Goal: Contribute content

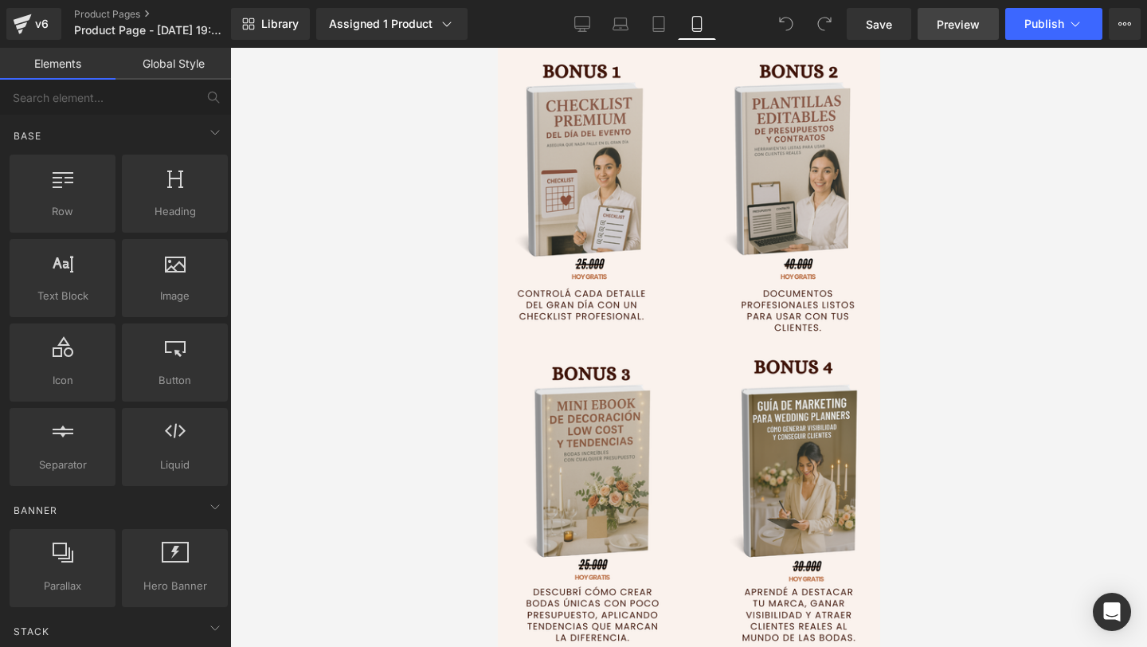
click at [953, 34] on link "Preview" at bounding box center [958, 24] width 81 height 32
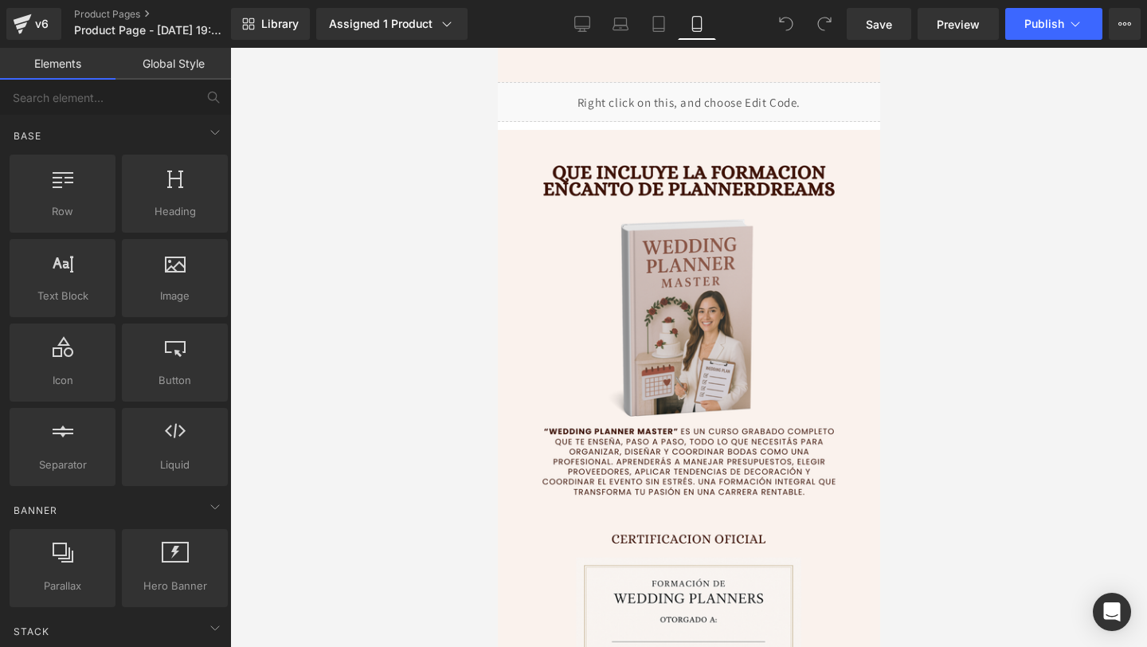
scroll to position [2608, 0]
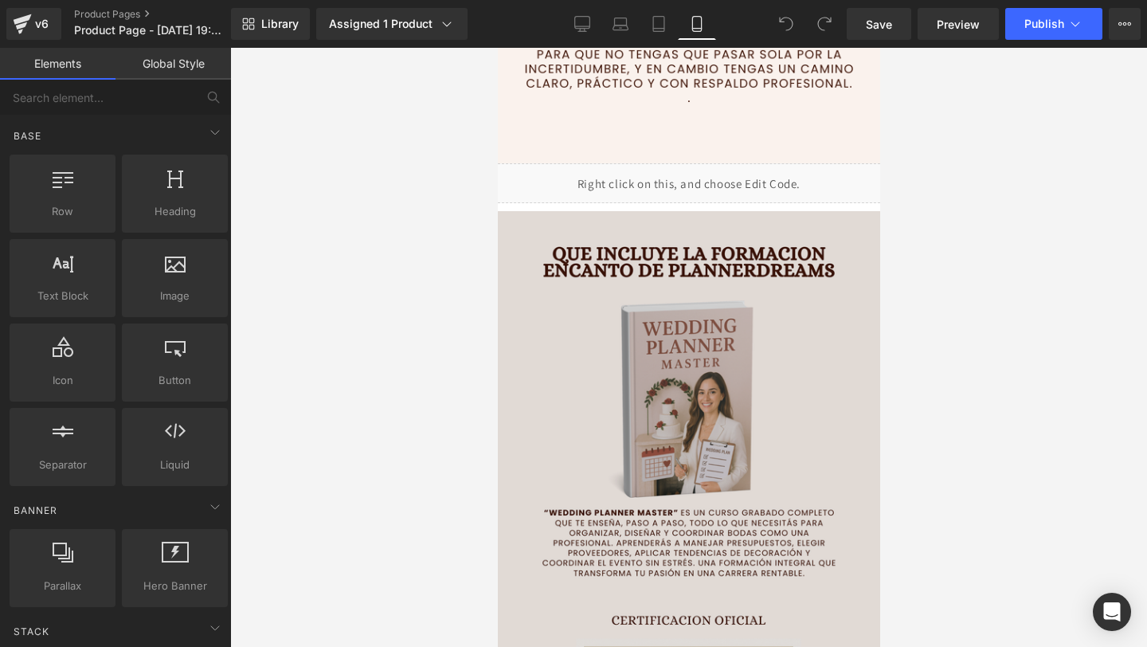
click at [699, 347] on img at bounding box center [688, 516] width 390 height 610
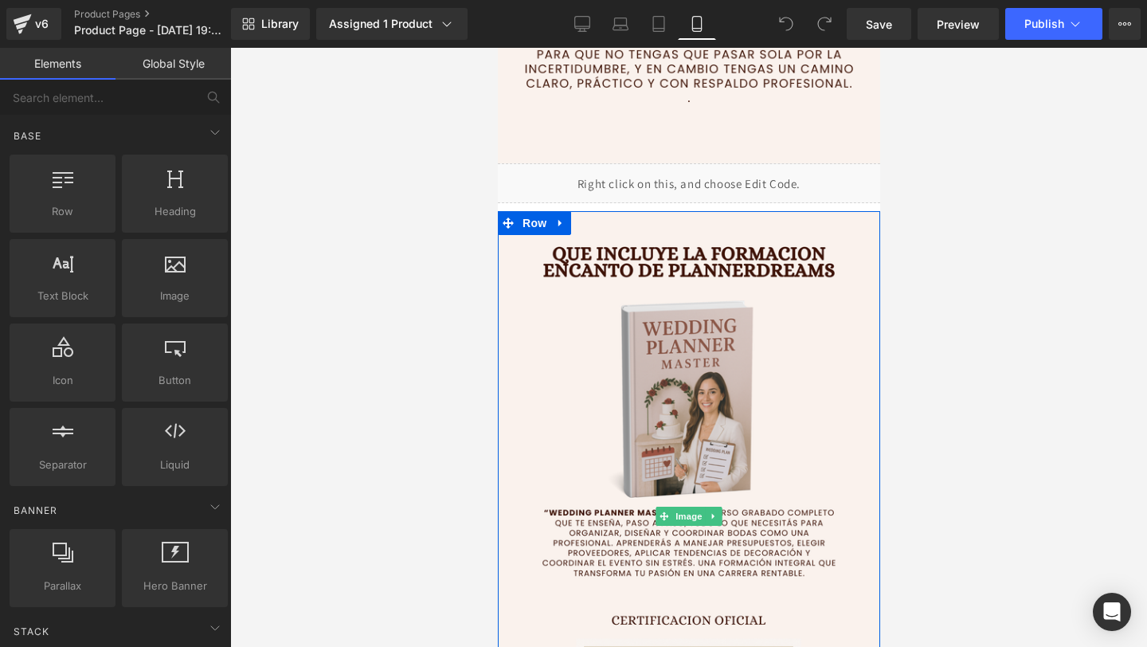
drag, startPoint x: 202, startPoint y: 299, endPoint x: 370, endPoint y: 230, distance: 181.5
click at [370, 230] on div at bounding box center [688, 347] width 917 height 599
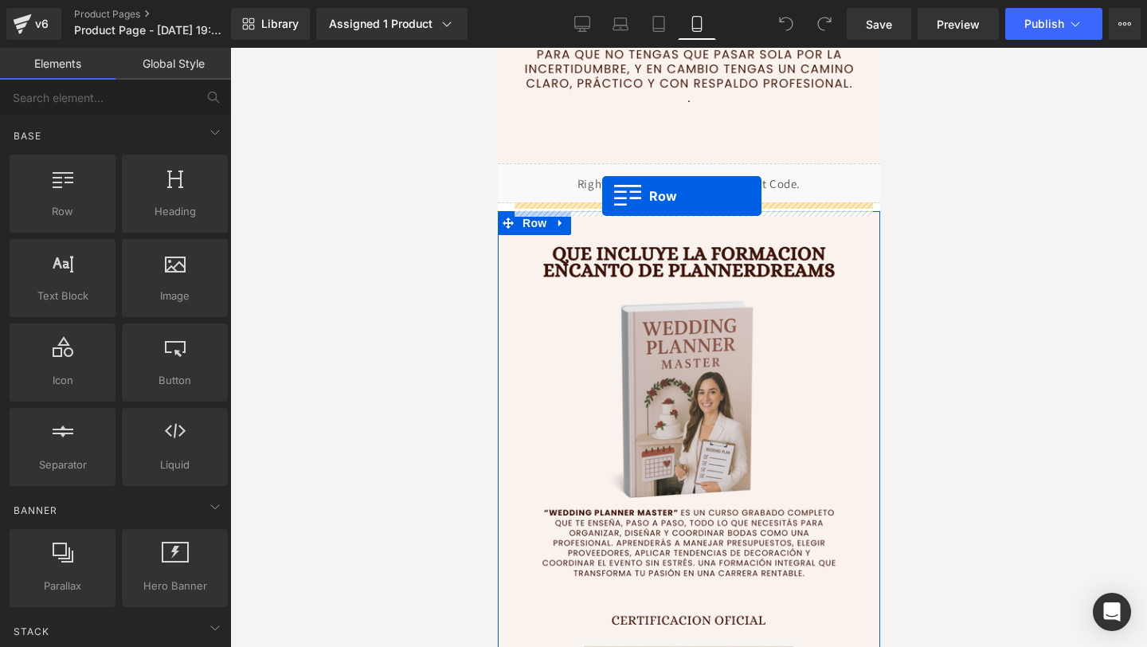
drag, startPoint x: 867, startPoint y: 278, endPoint x: 601, endPoint y: 196, distance: 277.7
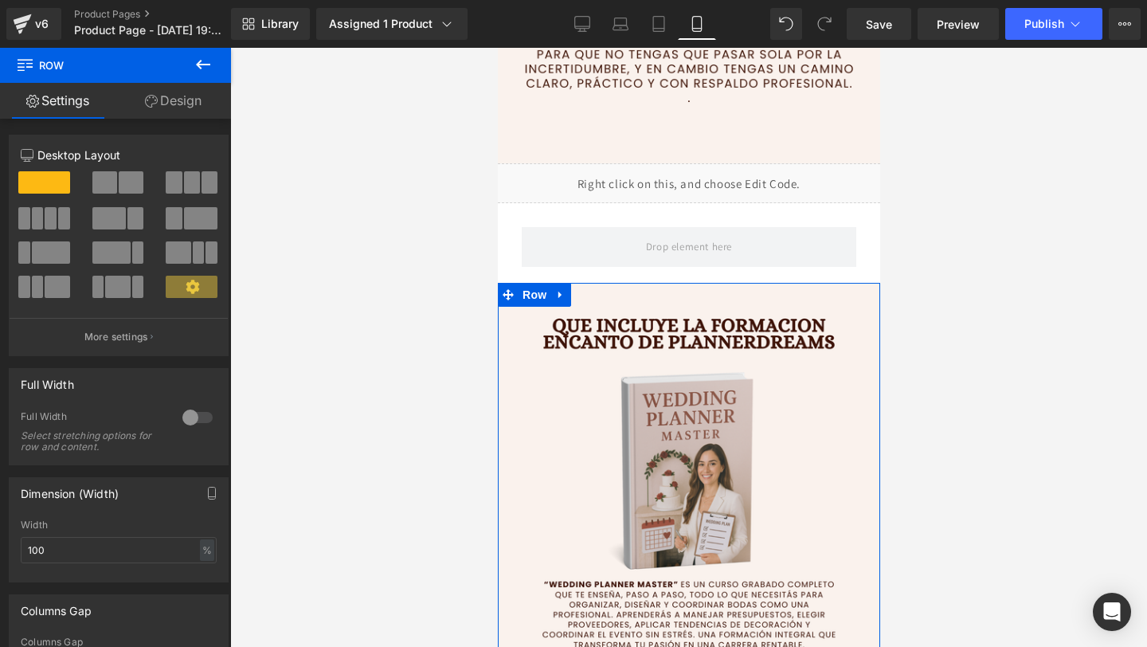
drag, startPoint x: 104, startPoint y: 148, endPoint x: 203, endPoint y: 63, distance: 130.5
click at [203, 63] on icon at bounding box center [203, 64] width 19 height 19
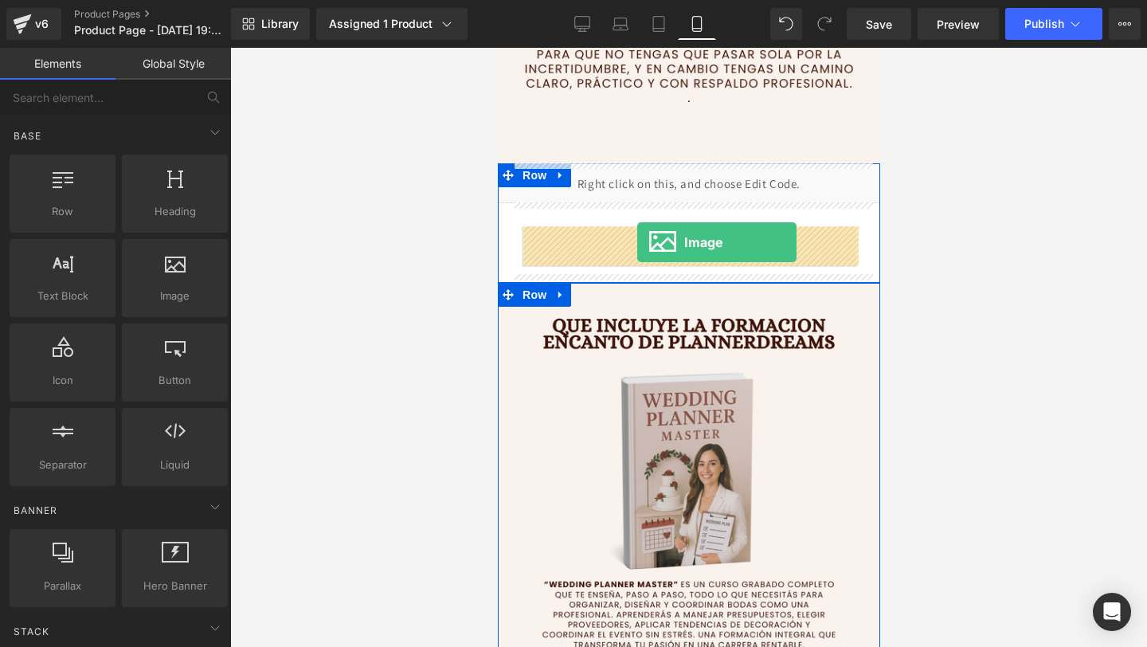
drag, startPoint x: 700, startPoint y: 111, endPoint x: 636, endPoint y: 242, distance: 146.1
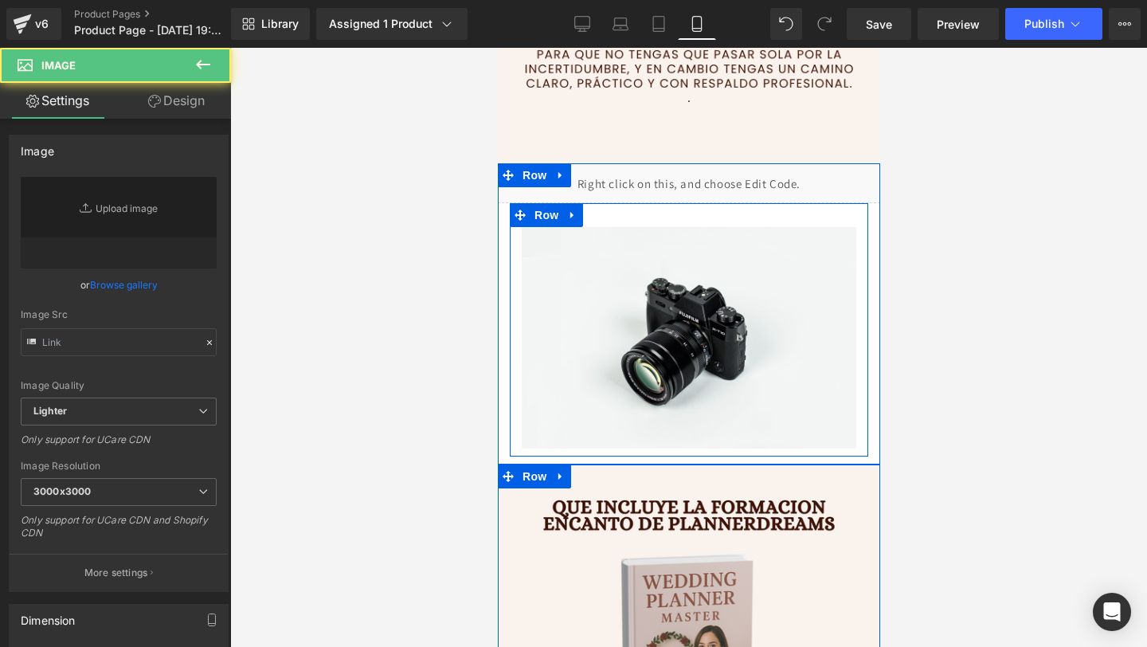
type input "//[DOMAIN_NAME][URL]"
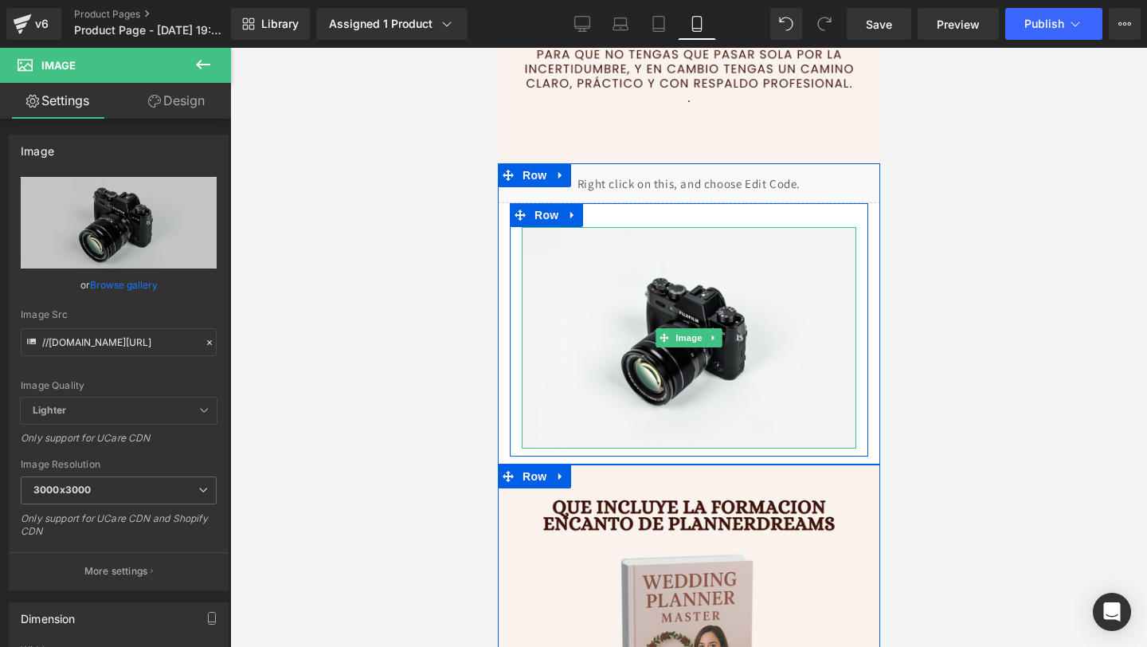
click at [194, 59] on icon at bounding box center [203, 64] width 19 height 19
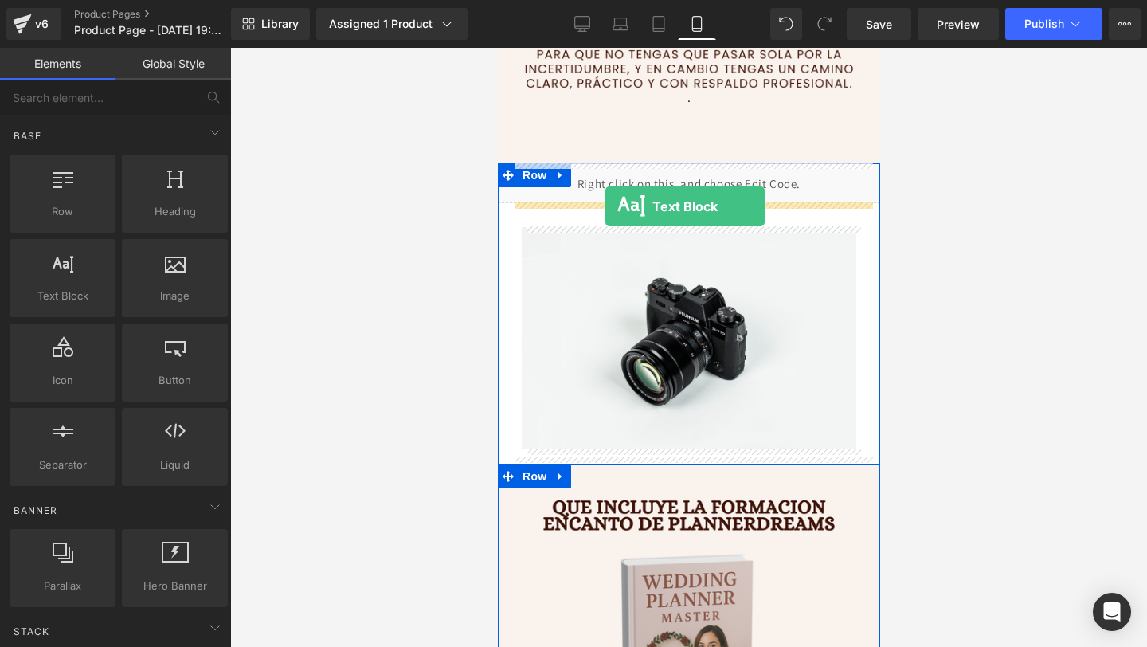
drag, startPoint x: 636, startPoint y: 242, endPoint x: 605, endPoint y: 206, distance: 48.0
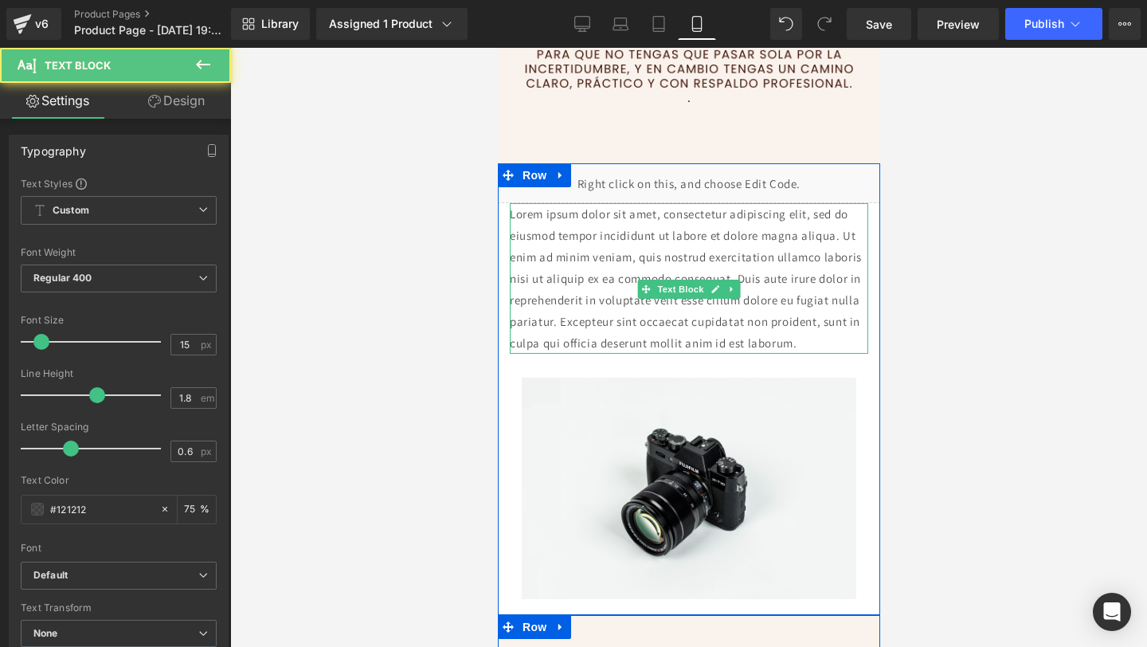
click at [571, 259] on p "Lorem ipsum dolor sit amet, consectetur adipiscing elit, sed do eiusmod tempor …" at bounding box center [688, 278] width 358 height 151
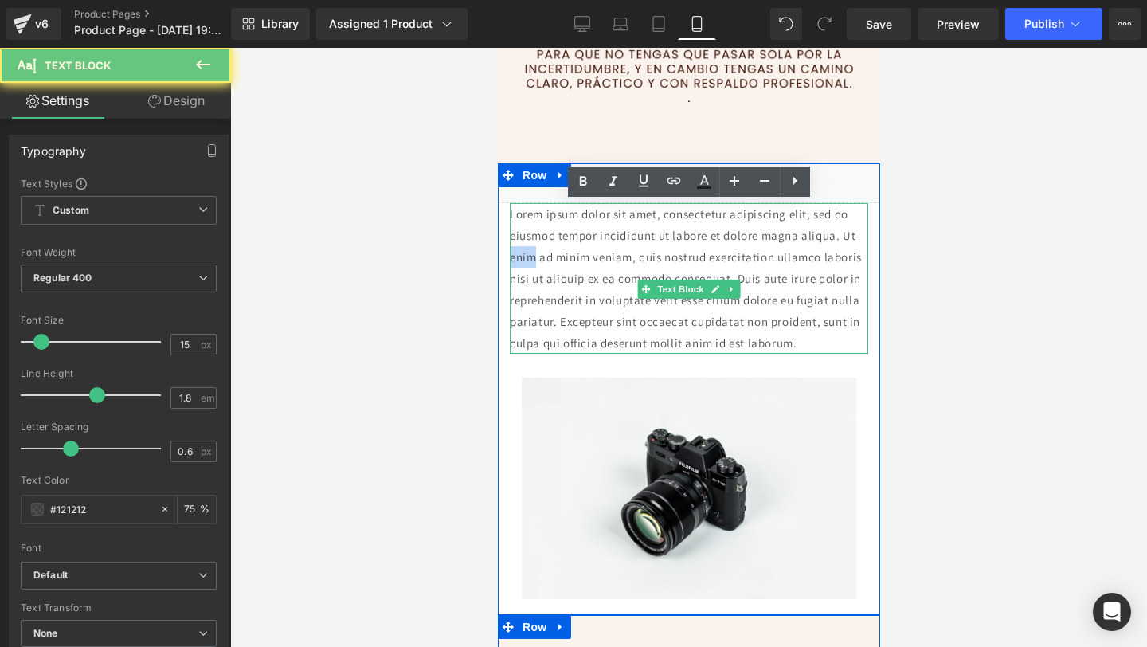
click at [571, 259] on p "Lorem ipsum dolor sit amet, consectetur adipiscing elit, sed do eiusmod tempor …" at bounding box center [688, 278] width 358 height 151
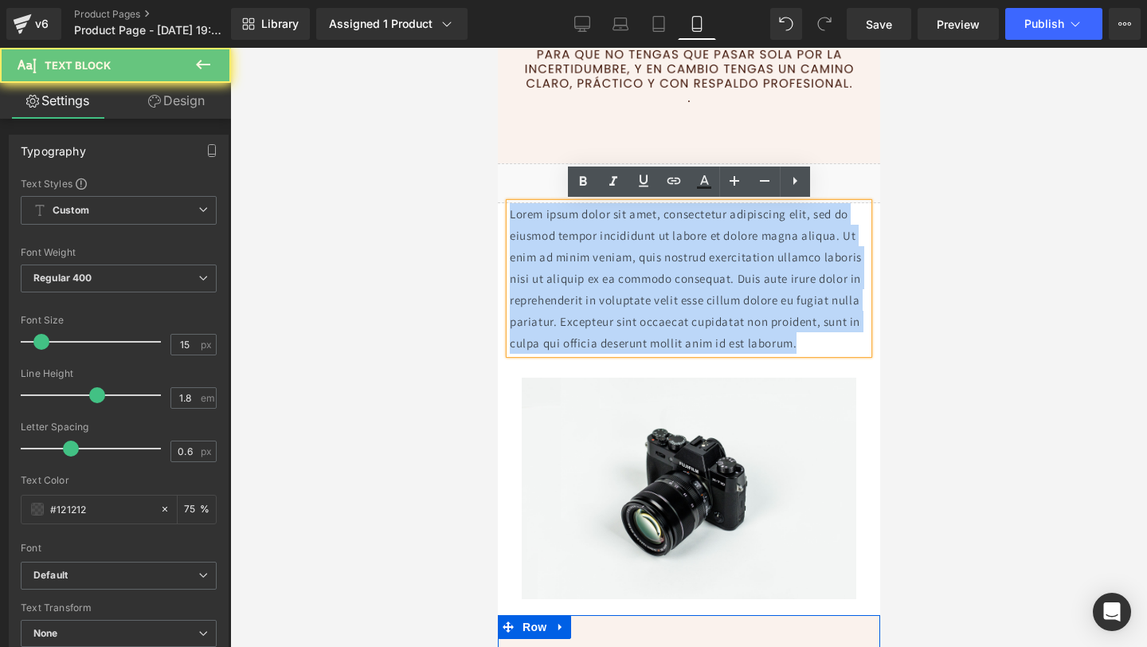
click at [571, 259] on p "Lorem ipsum dolor sit amet, consectetur adipiscing elit, sed do eiusmod tempor …" at bounding box center [688, 278] width 358 height 151
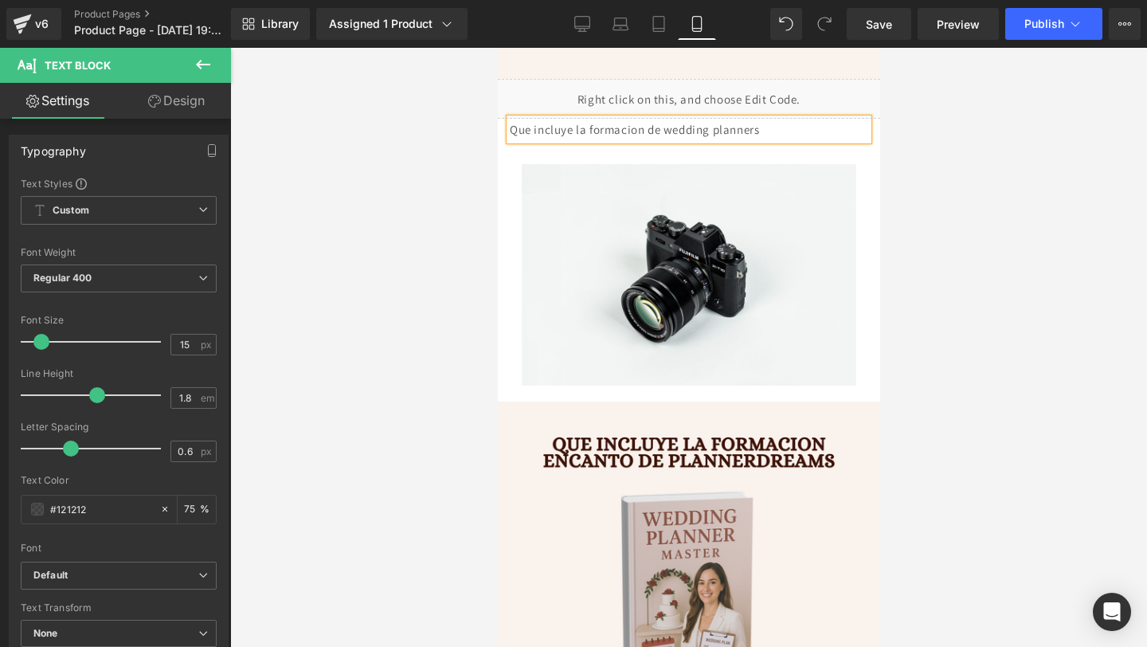
scroll to position [2620, 0]
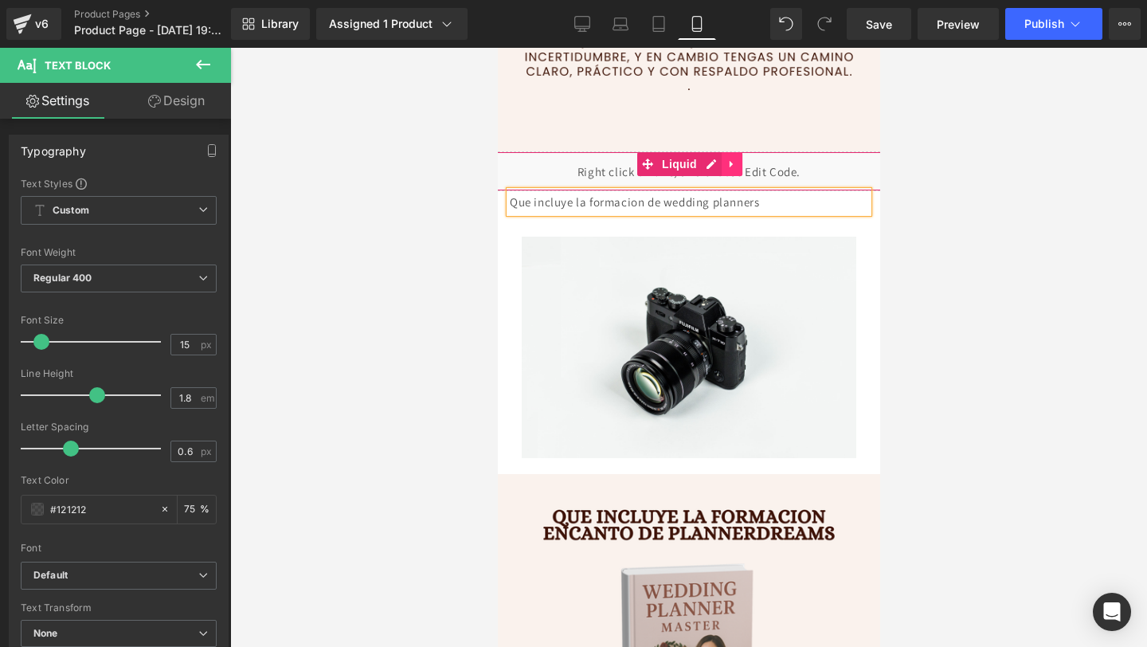
click at [731, 172] on link at bounding box center [731, 164] width 21 height 24
click at [722, 168] on icon at bounding box center [720, 164] width 11 height 11
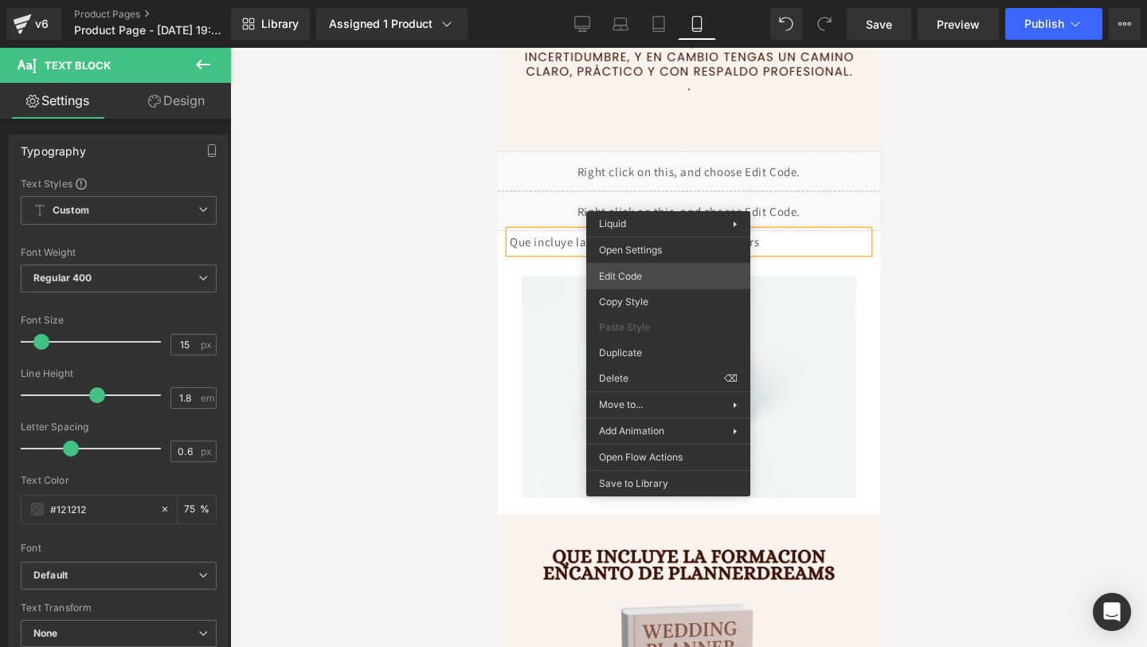
click at [668, 0] on div "Text Block You are previewing how the will restyle your page. You can not edit …" at bounding box center [573, 0] width 1147 height 0
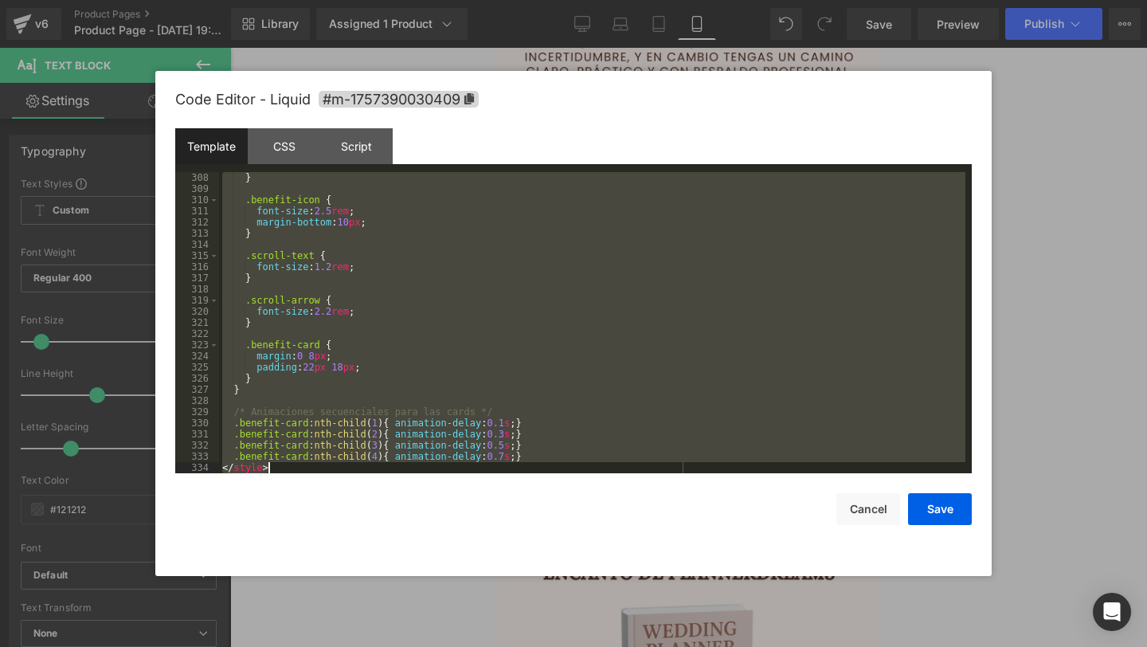
scroll to position [3624, 0]
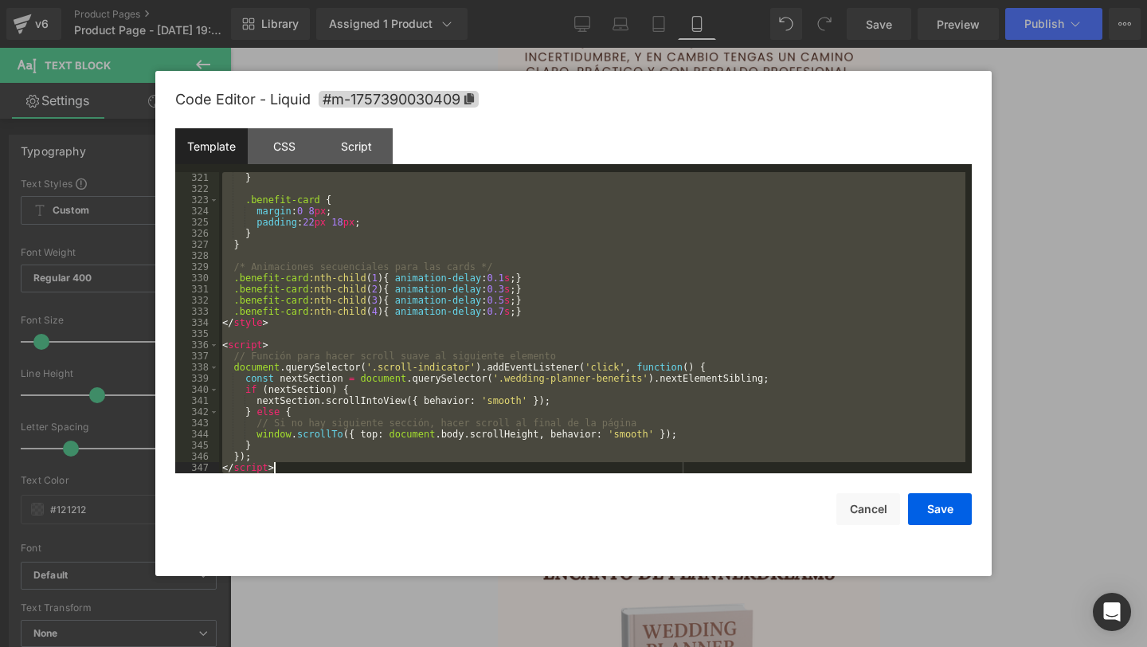
drag, startPoint x: 223, startPoint y: 178, endPoint x: 486, endPoint y: 548, distance: 454.2
click at [486, 548] on div "Code Editor - Liquid #m-1757390030409 Template CSS Script Data 321 322 323 324 …" at bounding box center [573, 323] width 797 height 505
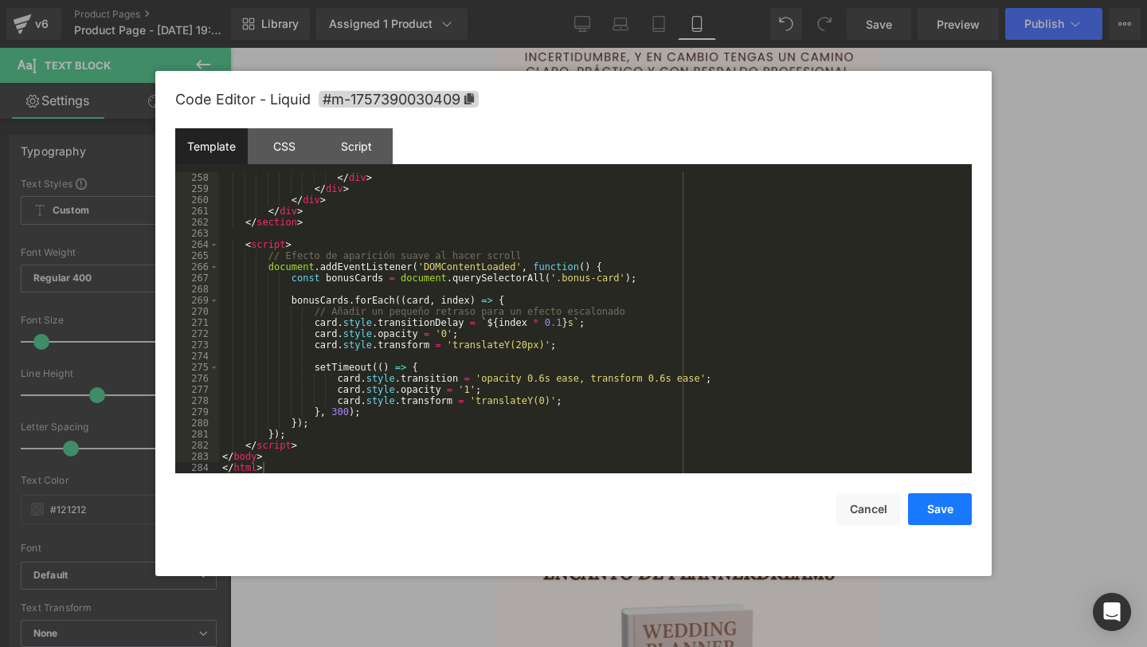
click at [928, 504] on button "Save" at bounding box center [940, 509] width 64 height 32
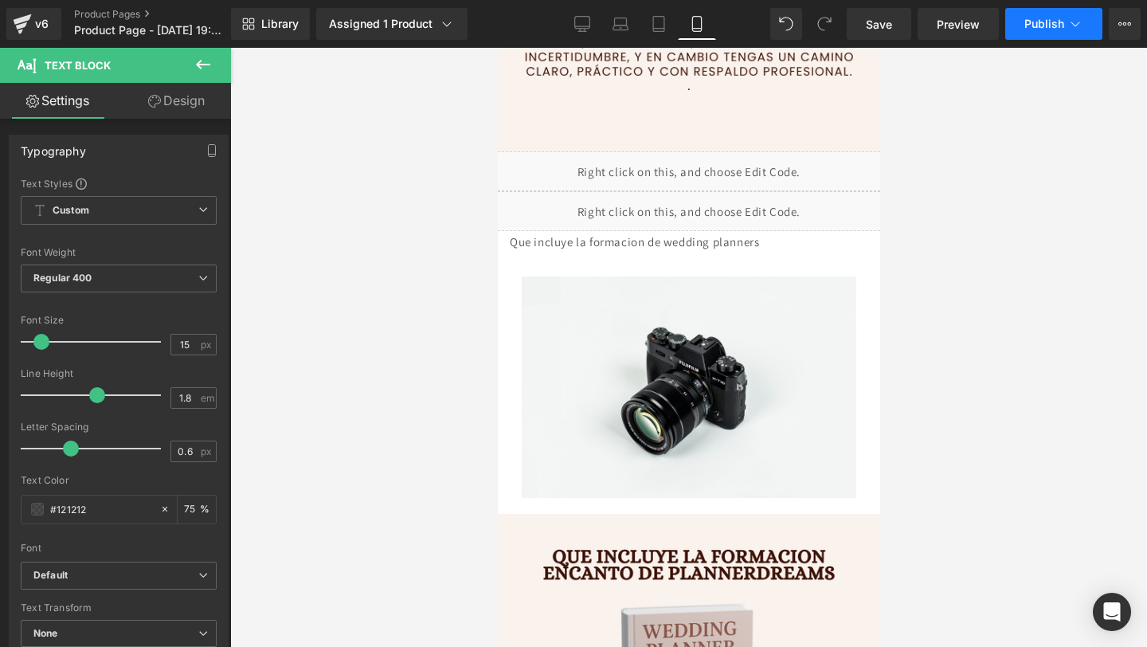
click at [1044, 33] on button "Publish" at bounding box center [1053, 24] width 97 height 32
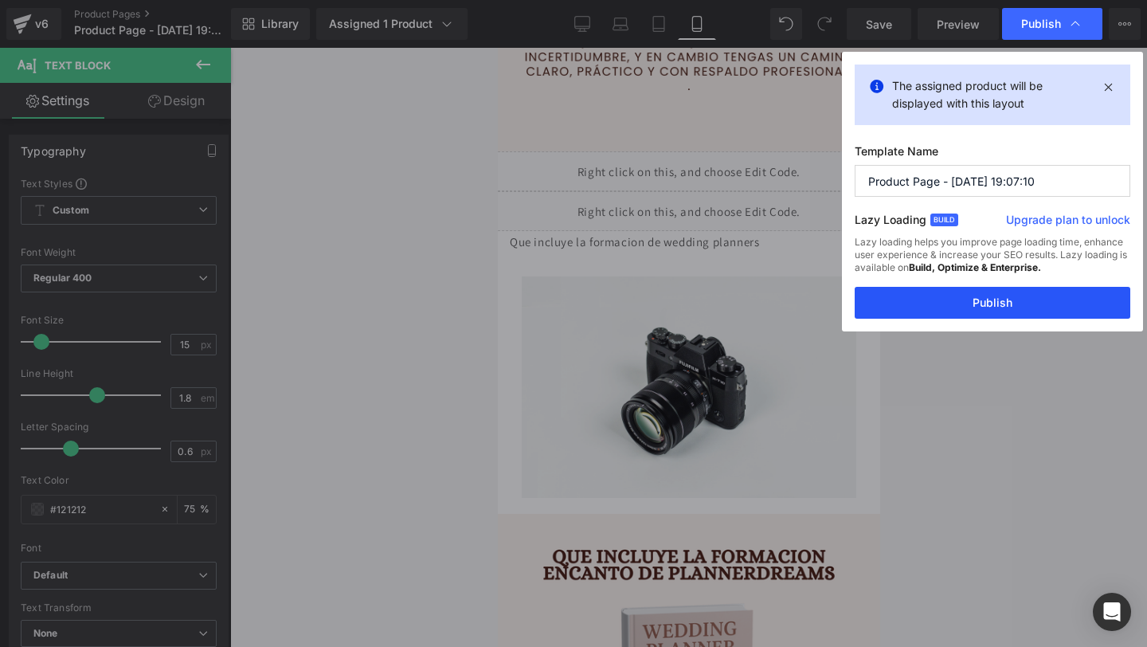
click at [894, 298] on button "Publish" at bounding box center [993, 303] width 276 height 32
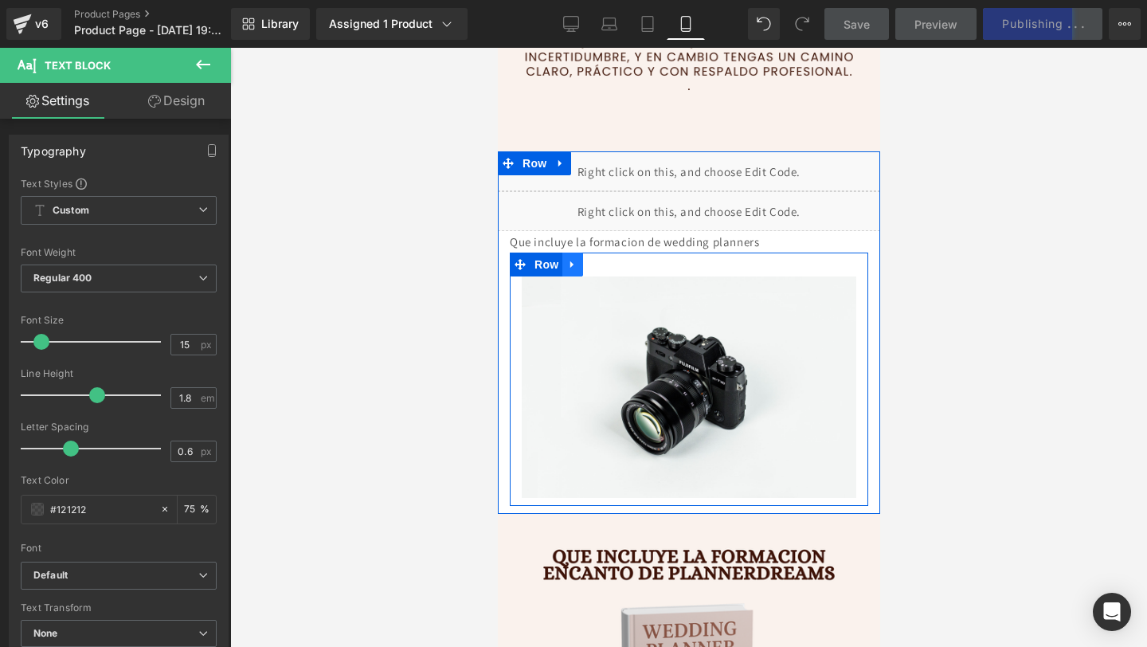
click at [574, 263] on icon at bounding box center [571, 264] width 11 height 12
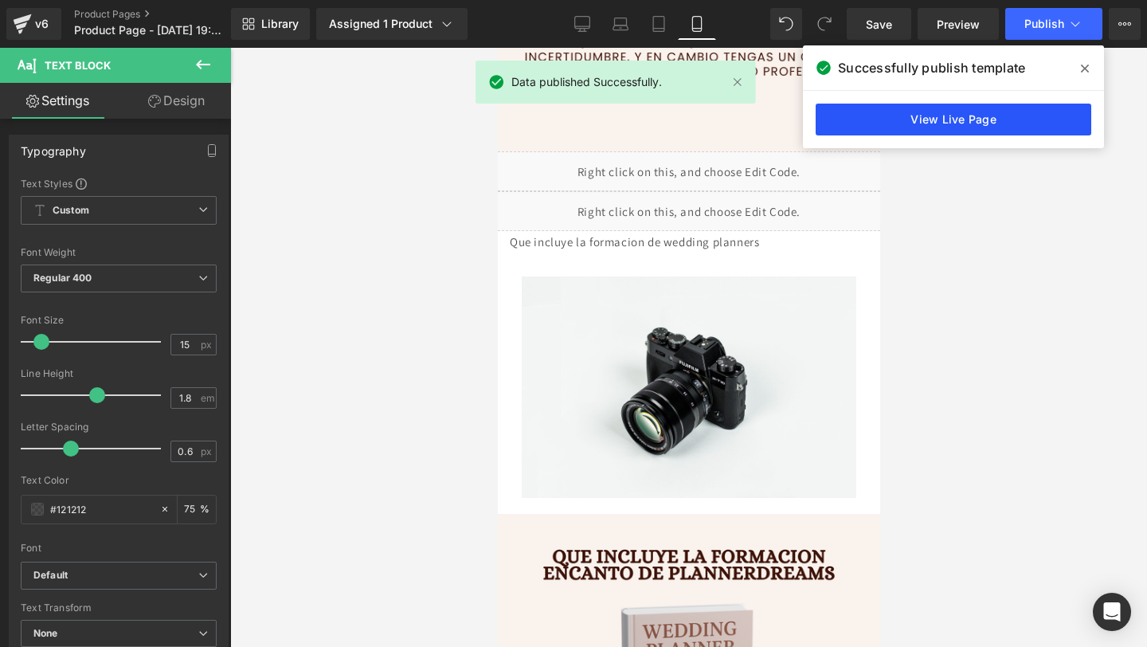
click at [985, 120] on link "View Live Page" at bounding box center [954, 120] width 276 height 32
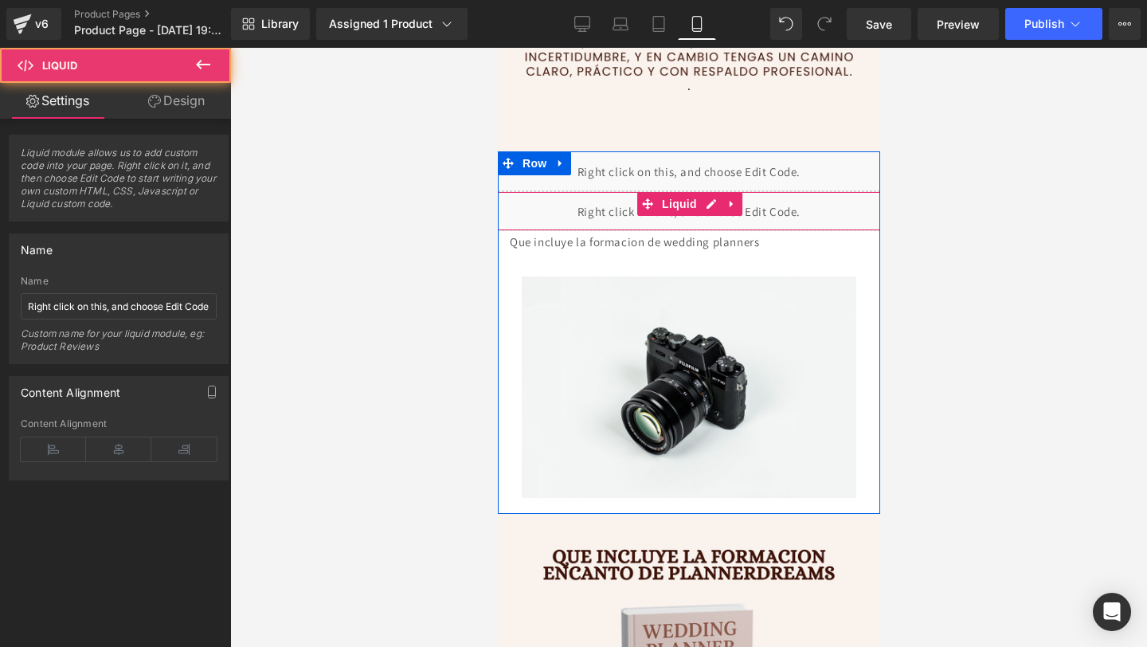
click at [742, 202] on div "Liquid" at bounding box center [688, 211] width 390 height 40
click at [731, 203] on icon at bounding box center [730, 204] width 3 height 7
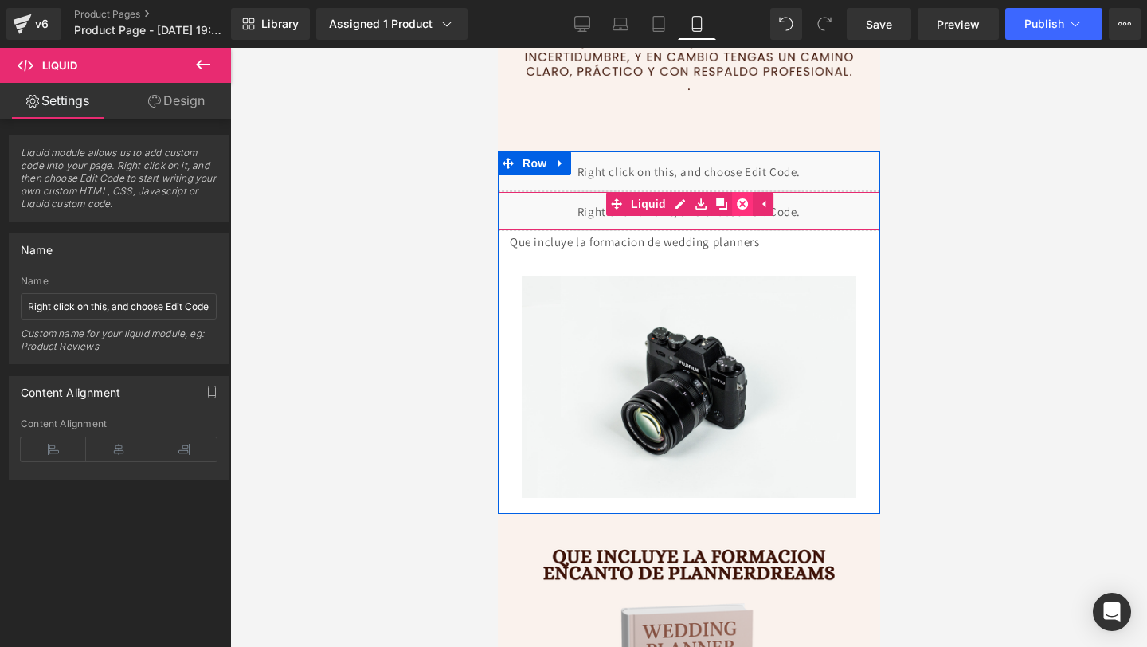
click at [738, 207] on icon at bounding box center [741, 203] width 11 height 11
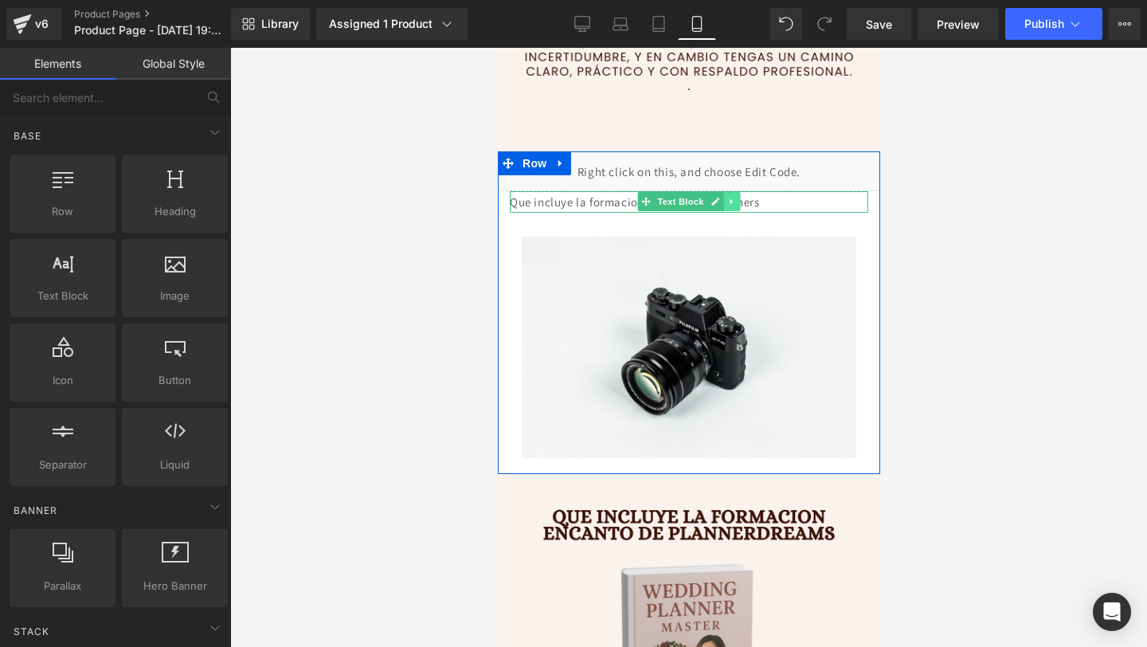
click at [727, 208] on link at bounding box center [731, 201] width 17 height 19
click at [739, 206] on icon at bounding box center [739, 202] width 9 height 9
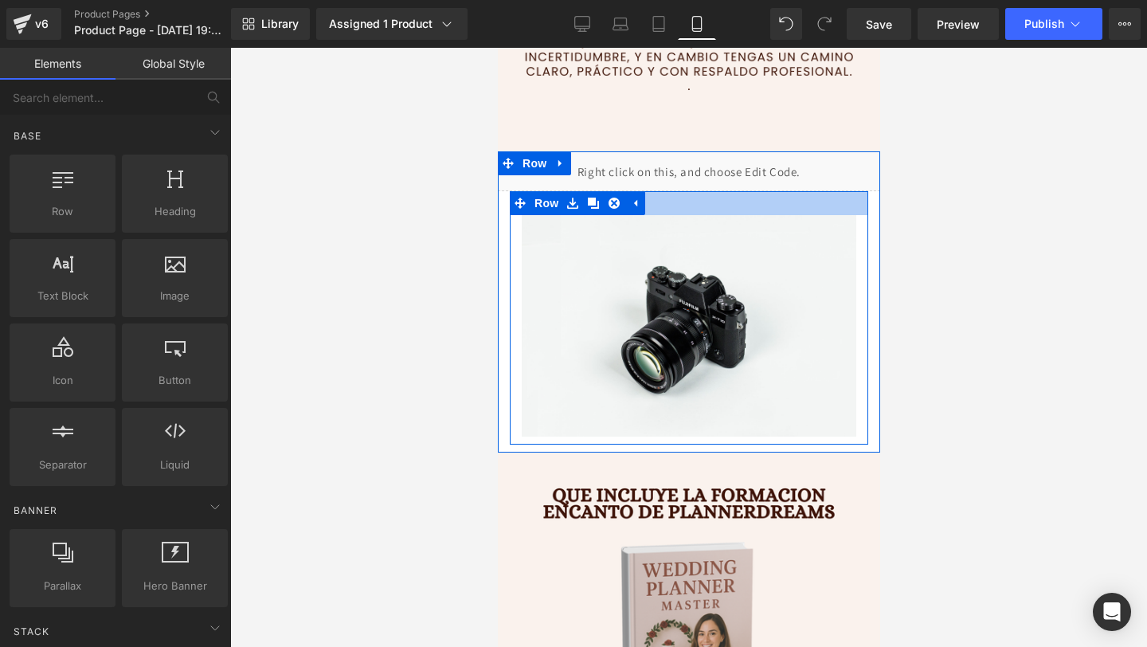
click at [685, 206] on div at bounding box center [688, 203] width 358 height 24
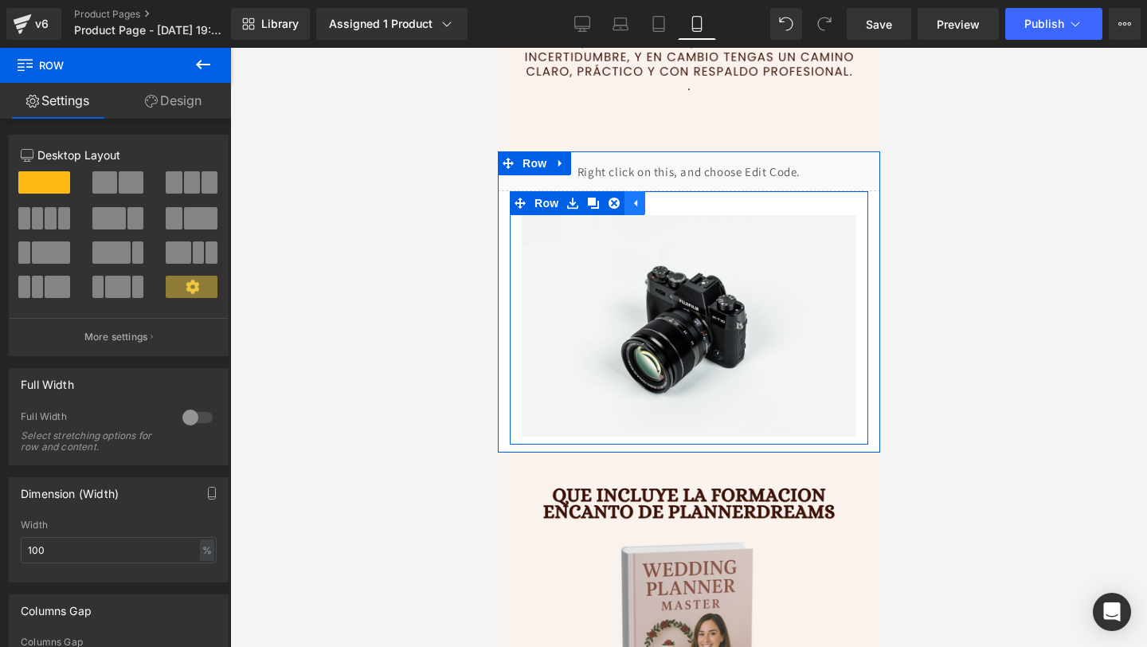
click at [634, 202] on icon at bounding box center [634, 203] width 3 height 7
click at [571, 206] on icon at bounding box center [571, 203] width 11 height 12
click at [617, 202] on icon at bounding box center [613, 203] width 11 height 11
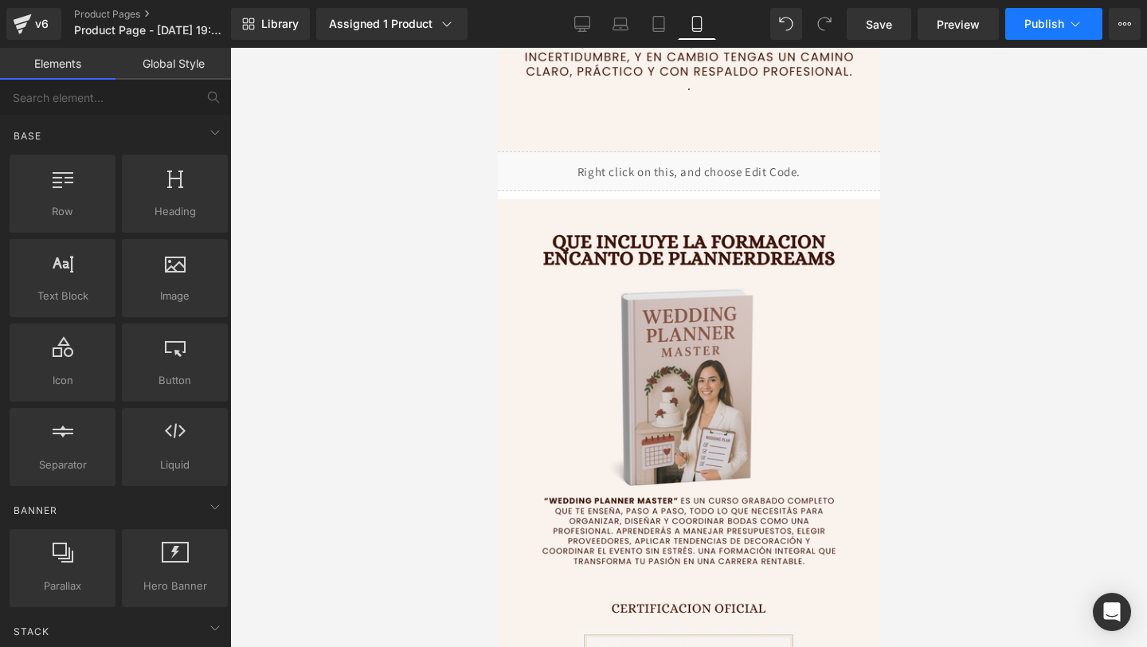
click at [1037, 26] on span "Publish" at bounding box center [1044, 24] width 40 height 13
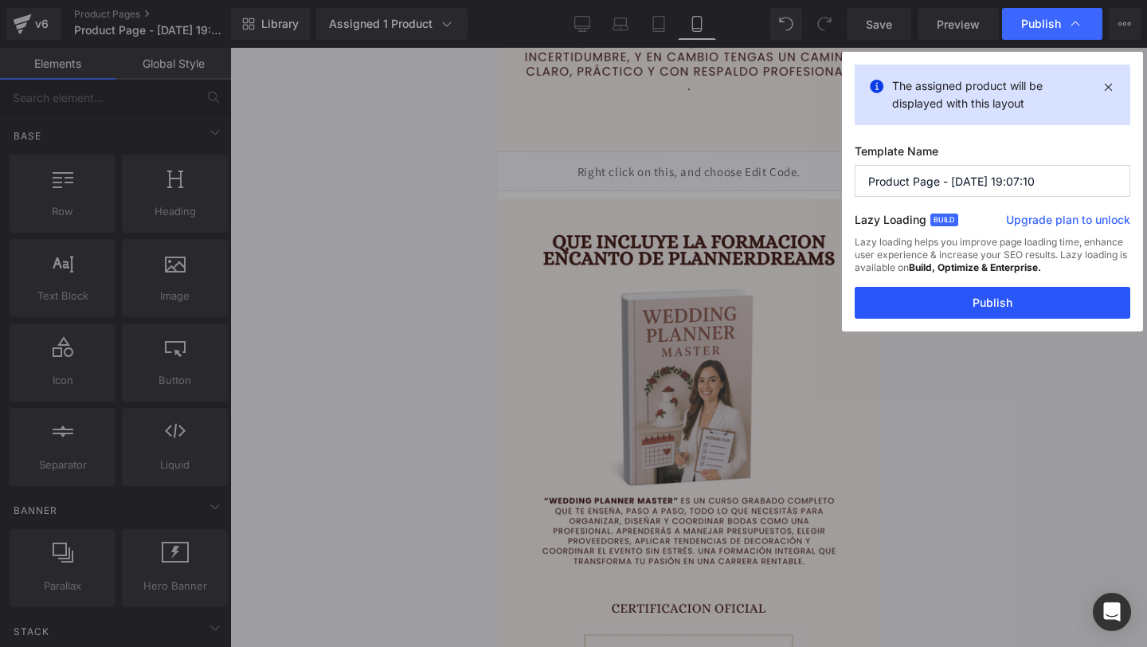
click at [901, 306] on button "Publish" at bounding box center [993, 303] width 276 height 32
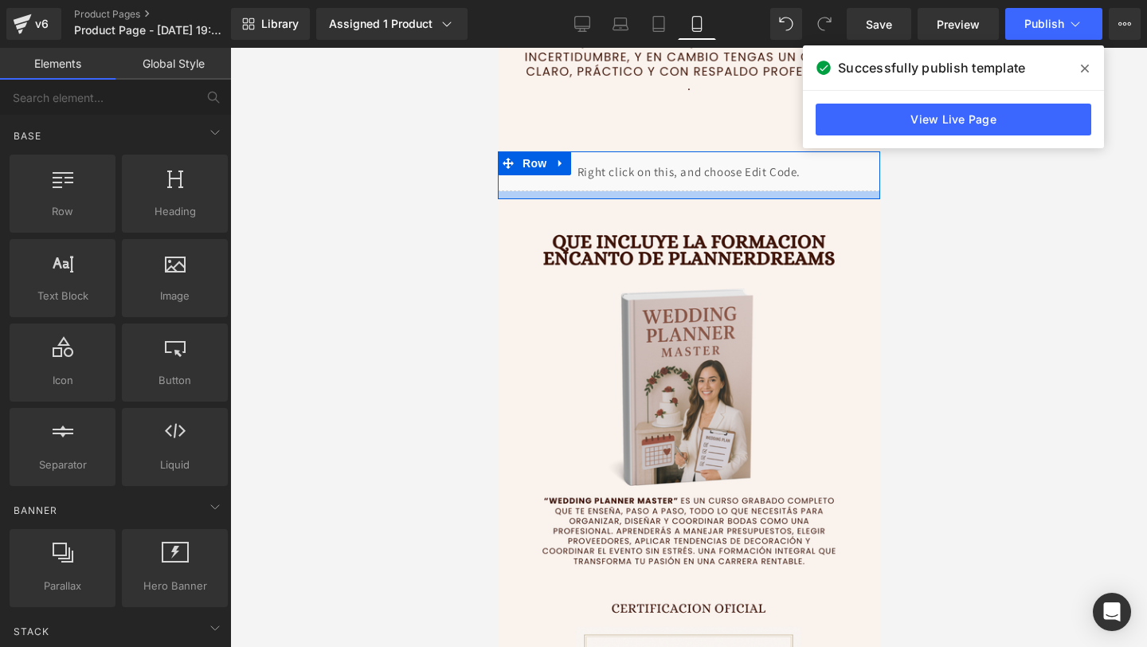
click at [623, 194] on div at bounding box center [688, 195] width 382 height 8
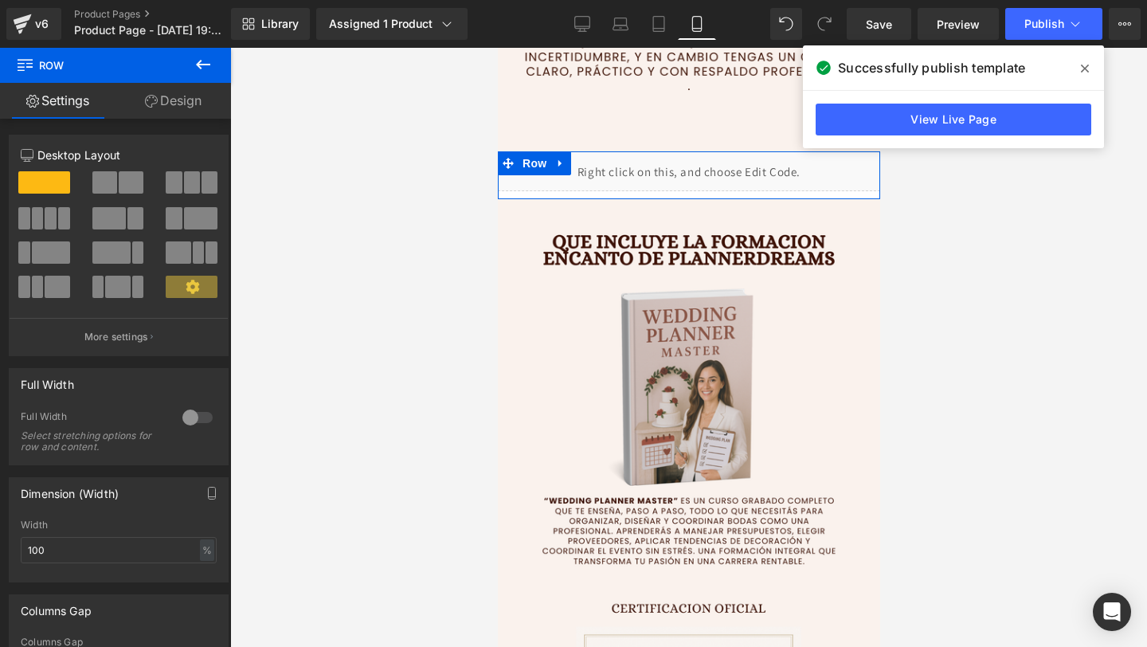
click at [139, 100] on link "Design" at bounding box center [174, 101] width 116 height 36
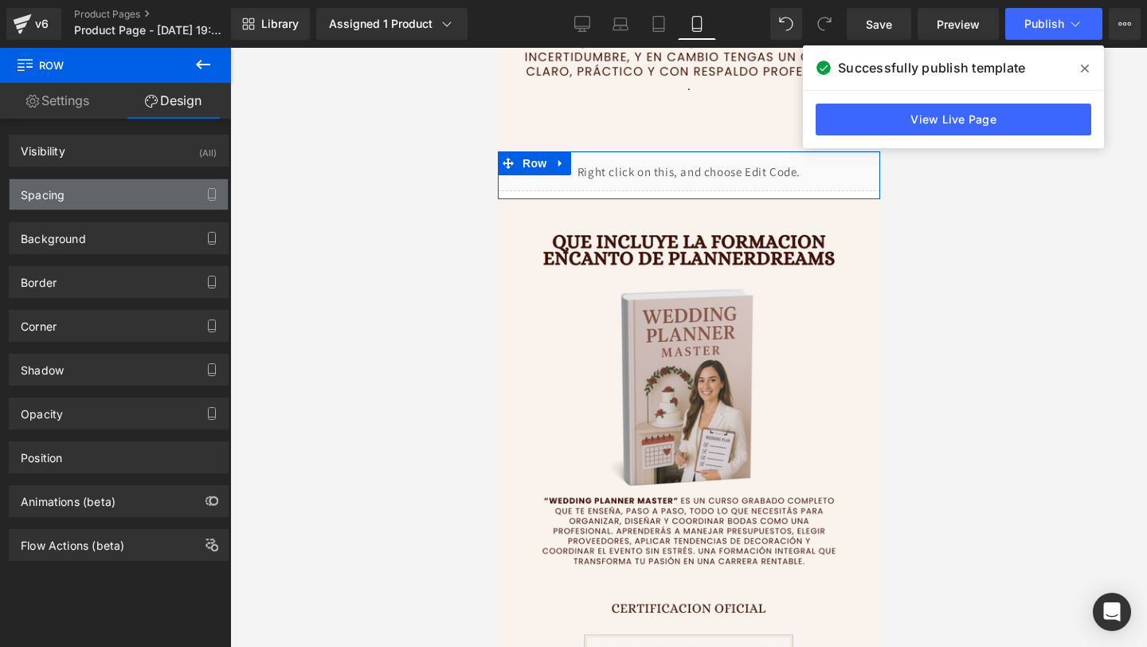
click at [139, 206] on div "Spacing" at bounding box center [119, 194] width 218 height 30
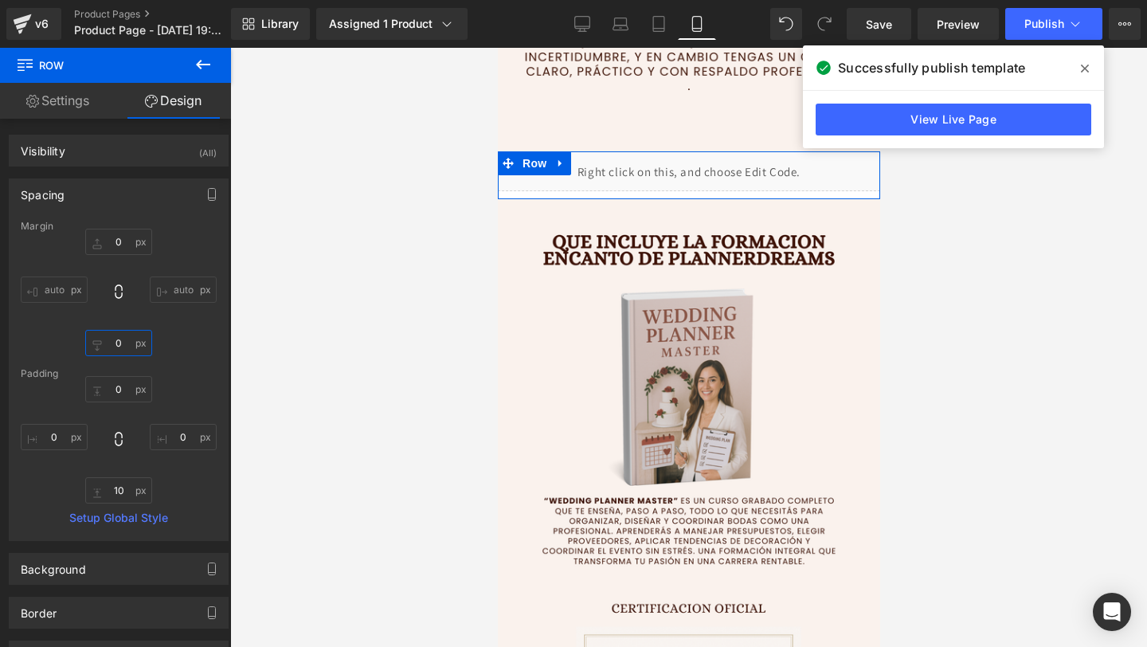
click at [122, 341] on input "0" at bounding box center [118, 343] width 67 height 26
type input "-10"
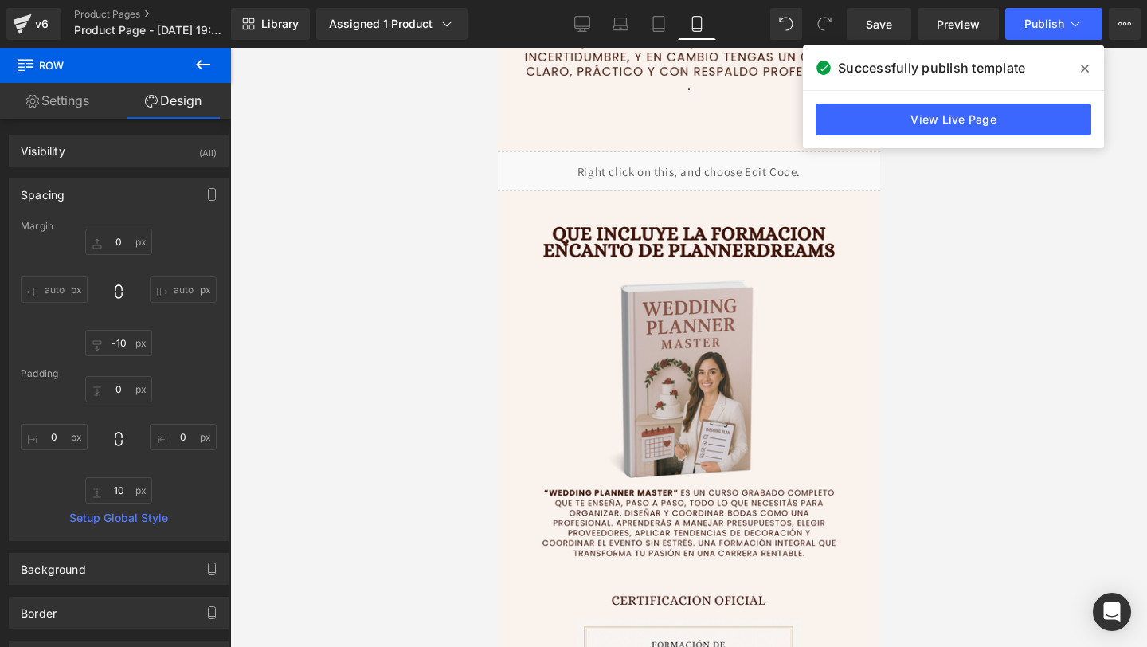
click at [1041, 252] on div at bounding box center [688, 347] width 917 height 599
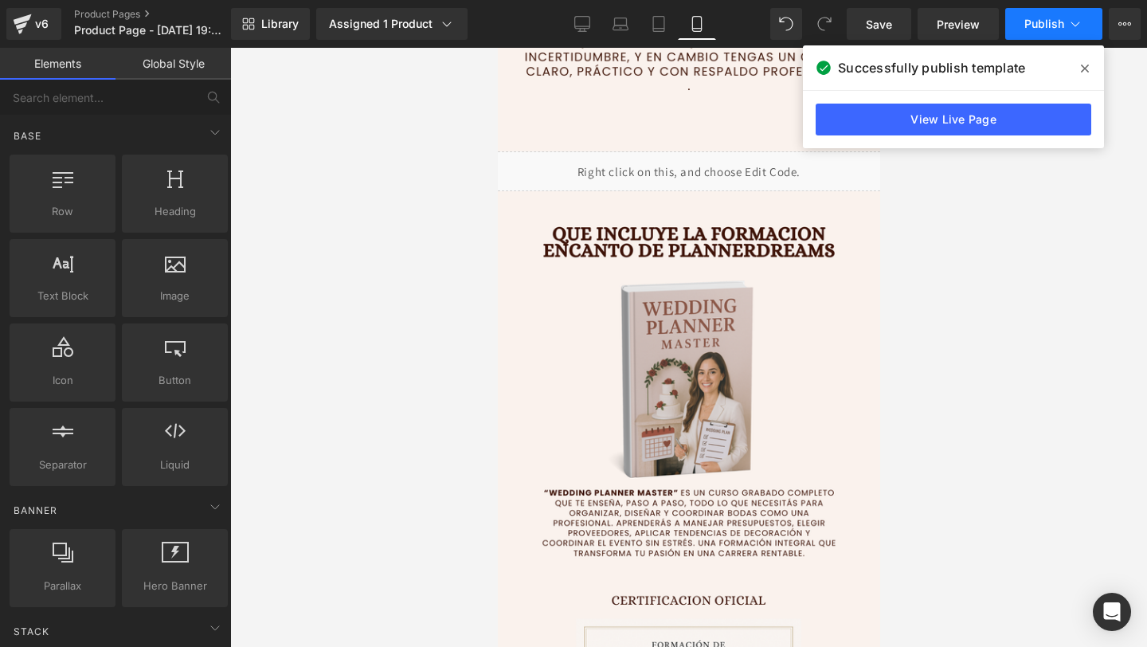
click at [1046, 28] on span "Publish" at bounding box center [1044, 24] width 40 height 13
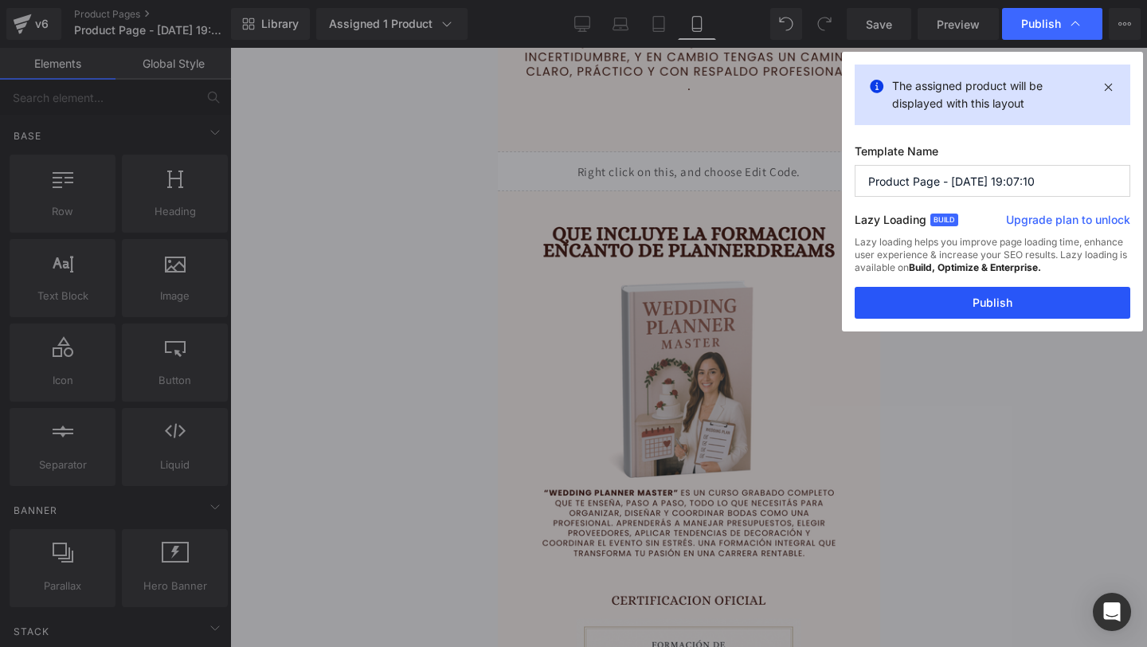
click at [934, 291] on button "Publish" at bounding box center [993, 303] width 276 height 32
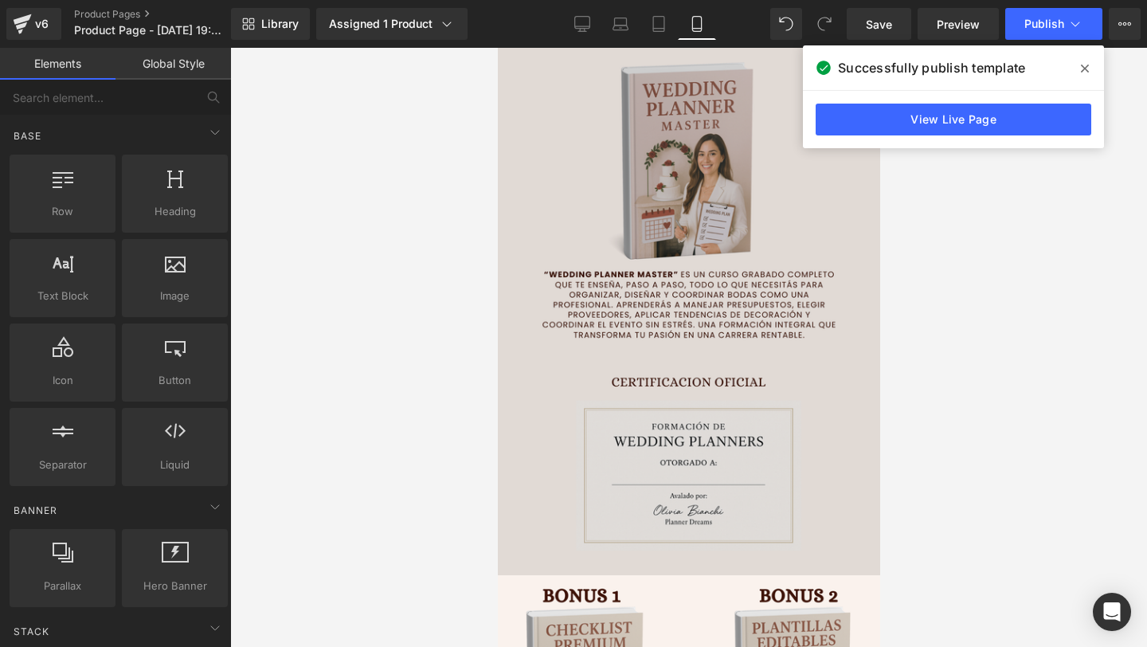
scroll to position [2835, 0]
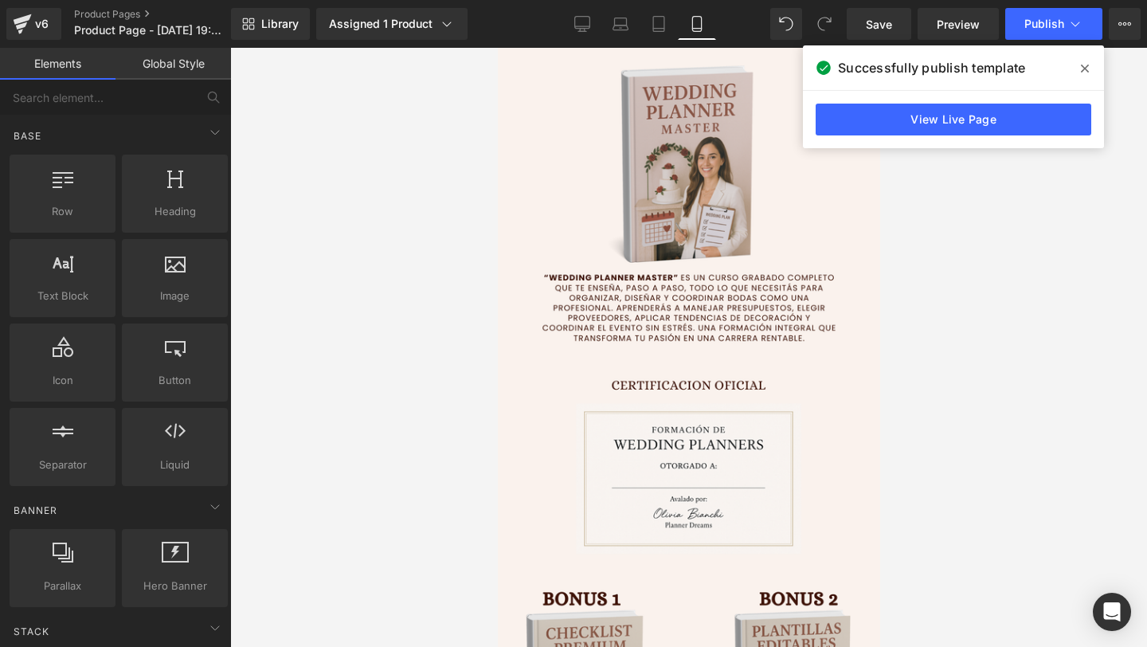
click at [1089, 69] on span at bounding box center [1084, 68] width 25 height 25
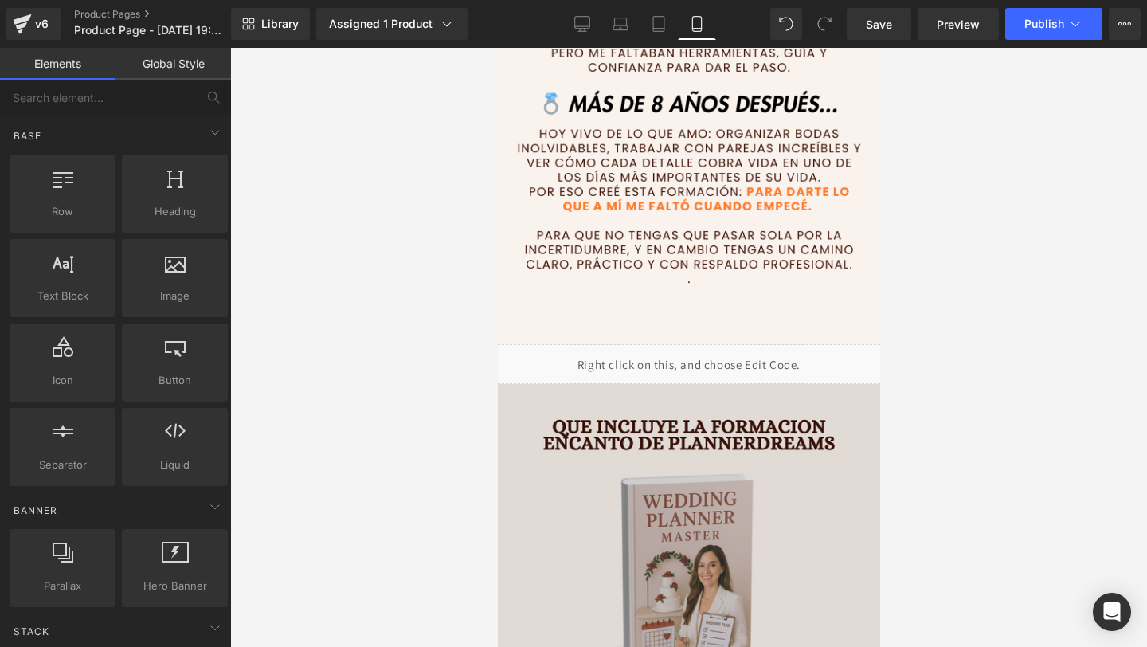
scroll to position [2496, 0]
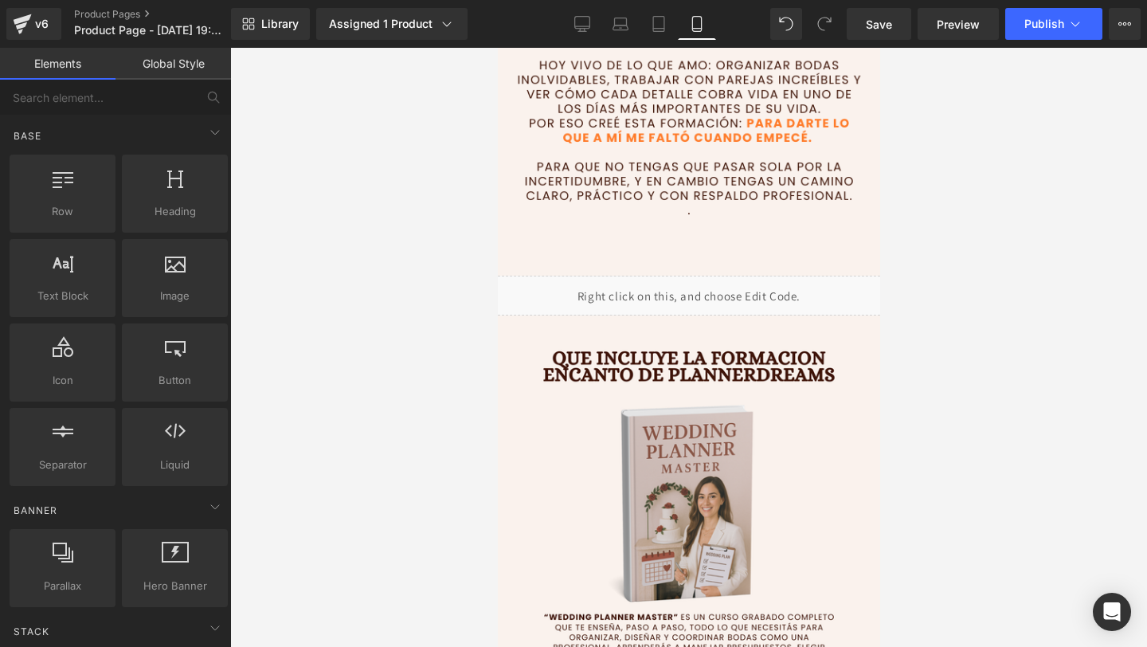
click at [656, 289] on div "Liquid" at bounding box center [688, 296] width 390 height 40
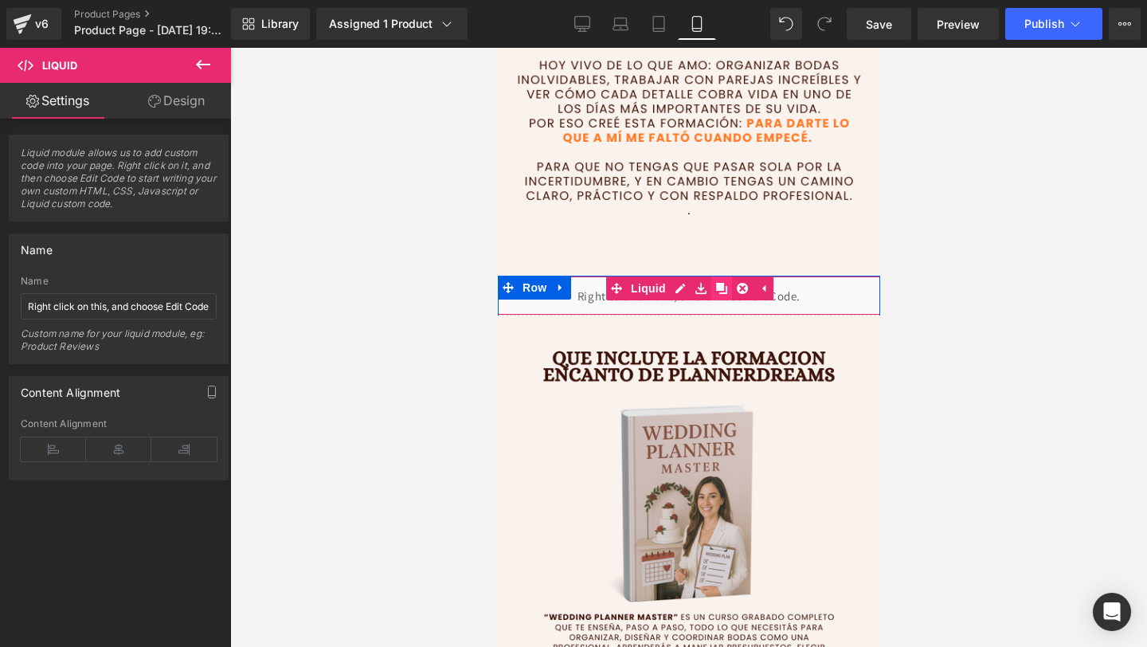
click at [721, 285] on icon at bounding box center [720, 288] width 11 height 11
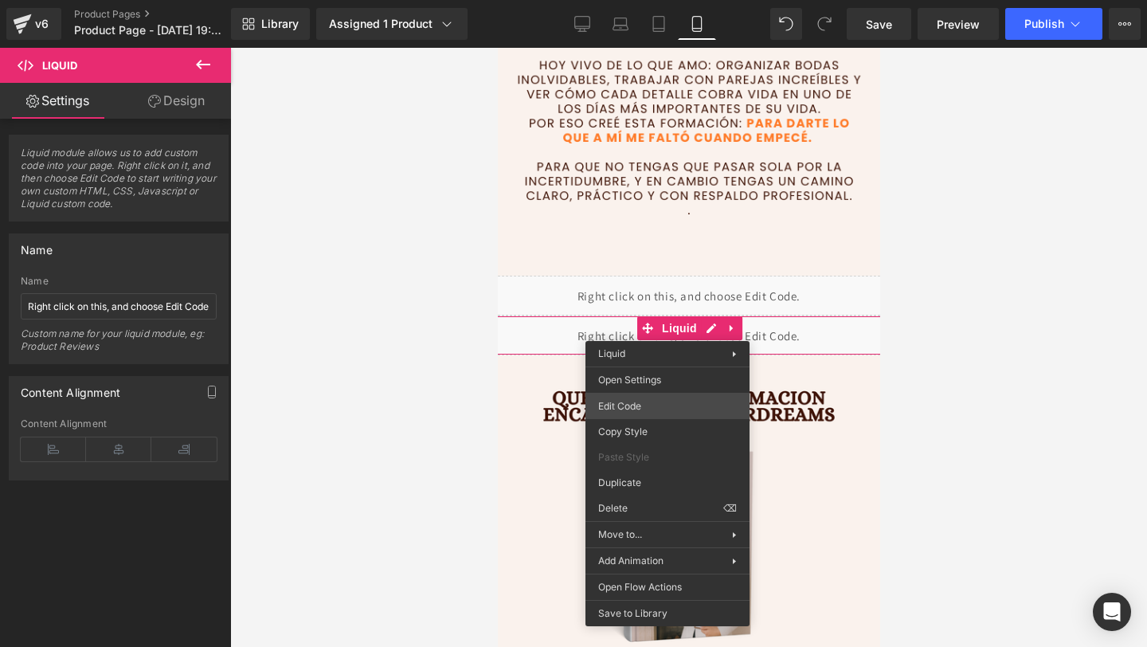
click at [644, 0] on div "Text Block You are previewing how the will restyle your page. You can not edit …" at bounding box center [573, 0] width 1147 height 0
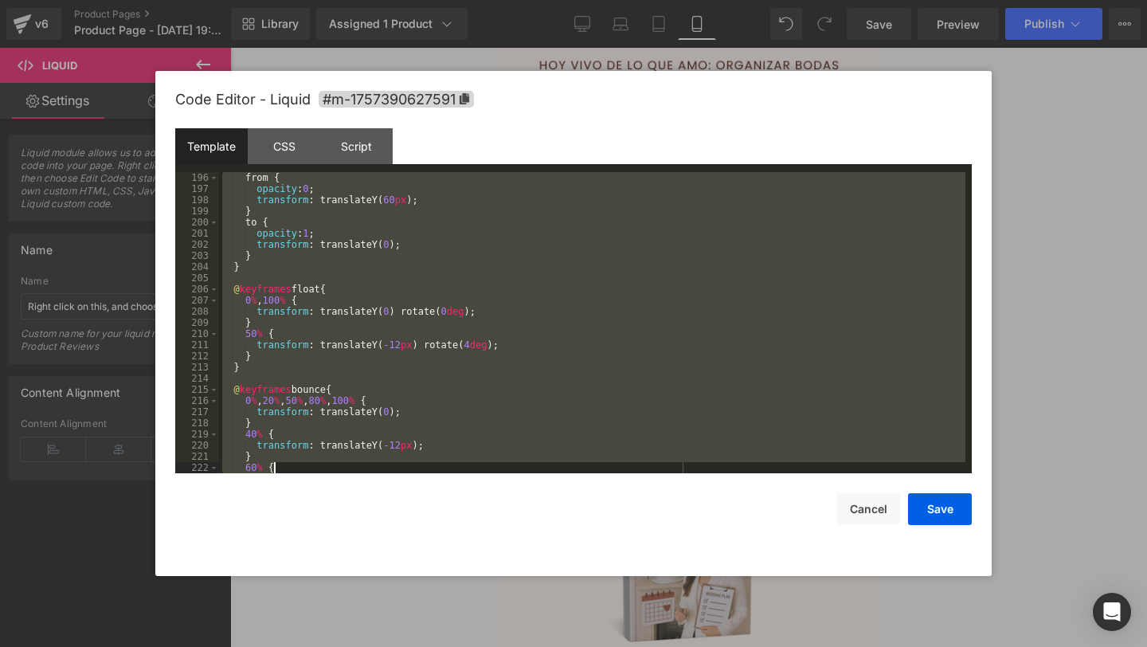
scroll to position [3624, 0]
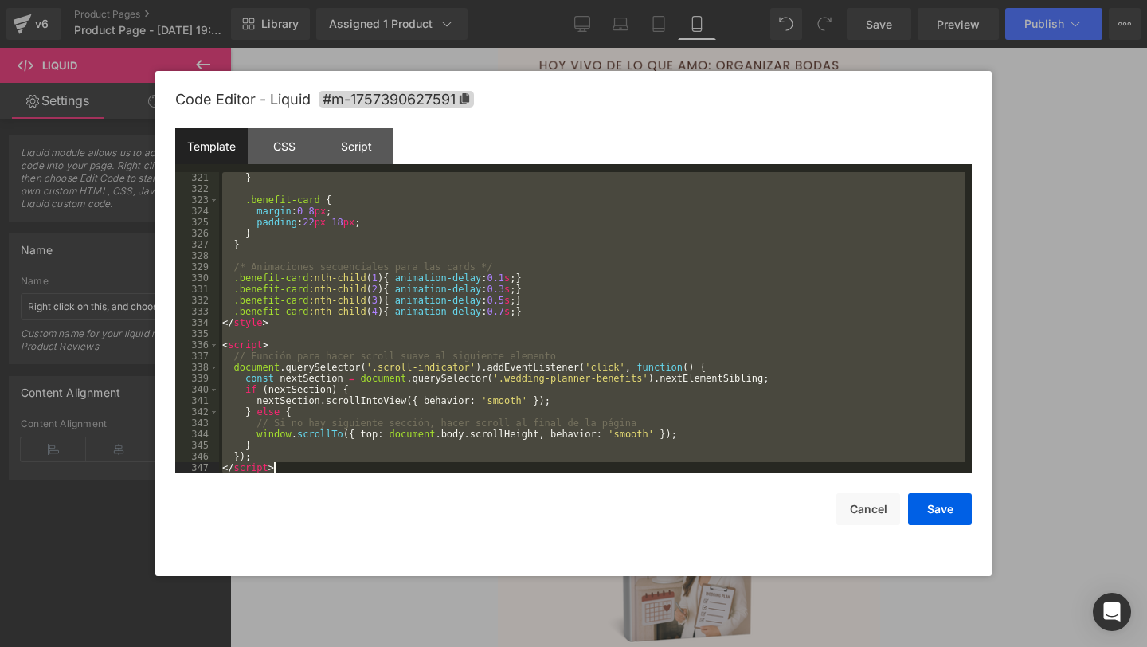
drag, startPoint x: 223, startPoint y: 178, endPoint x: 553, endPoint y: 646, distance: 572.8
click at [553, 646] on body "Text Block You are previewing how the will restyle your page. You can not edit …" at bounding box center [573, 323] width 1147 height 647
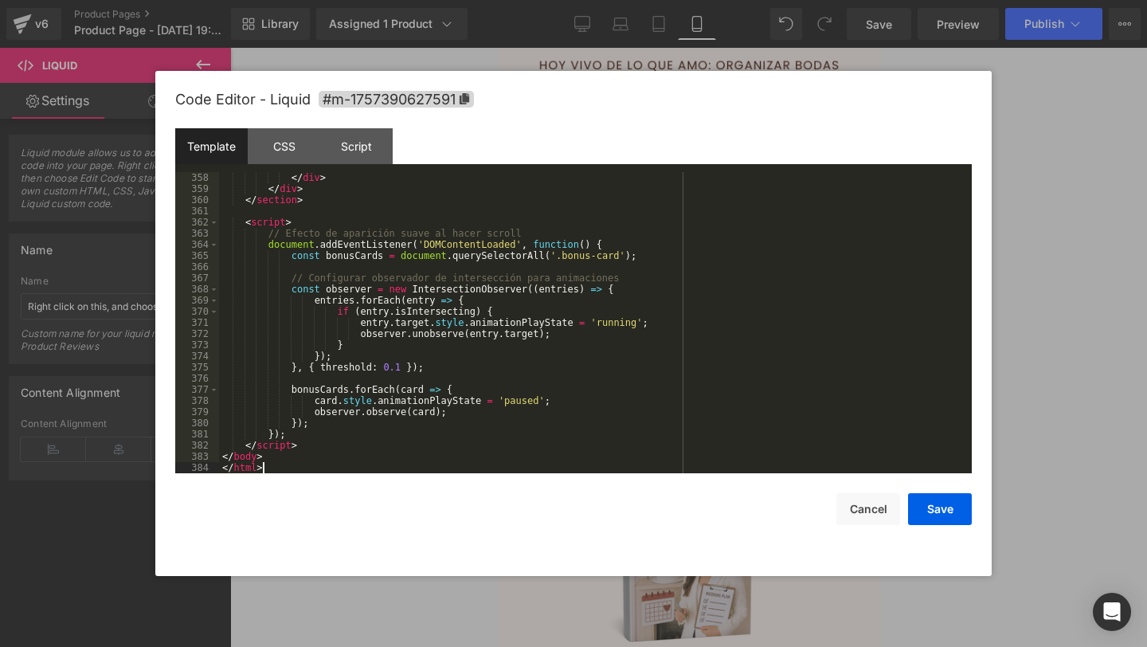
scroll to position [4037, 0]
click at [932, 503] on button "Save" at bounding box center [940, 509] width 64 height 32
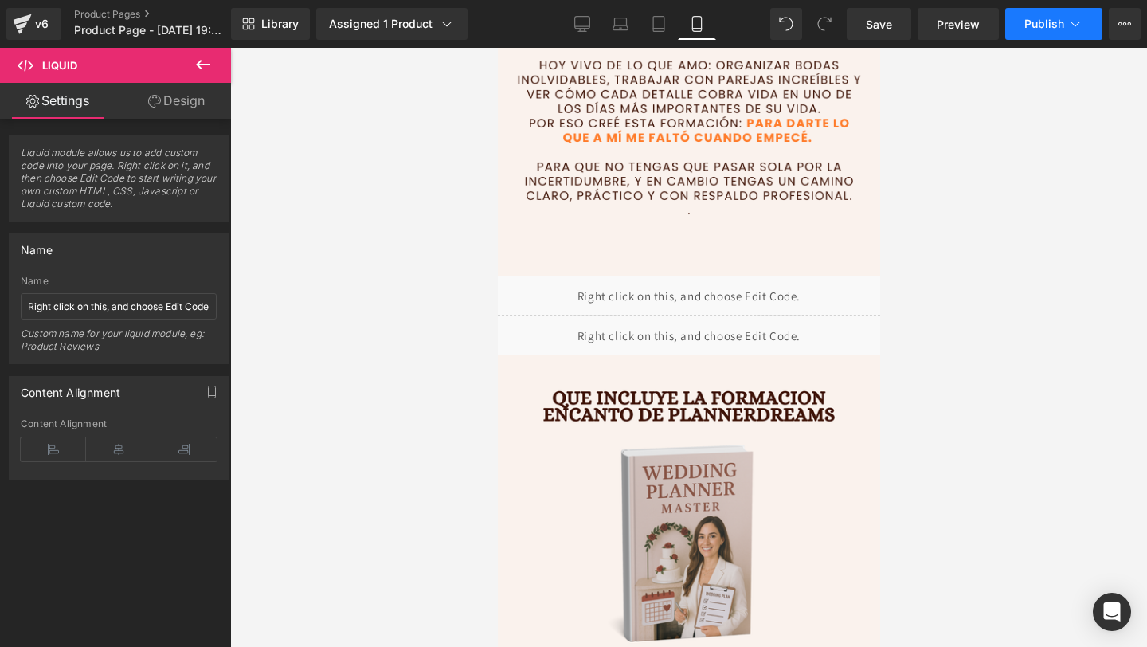
click at [1041, 33] on button "Publish" at bounding box center [1053, 24] width 97 height 32
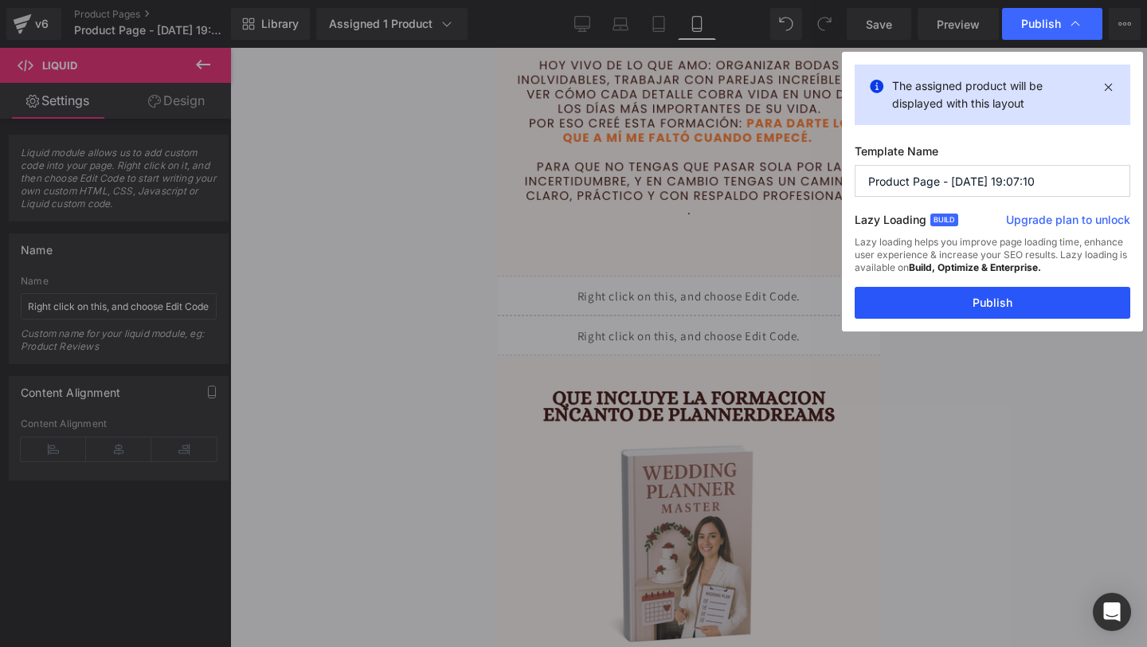
click at [891, 297] on button "Publish" at bounding box center [993, 303] width 276 height 32
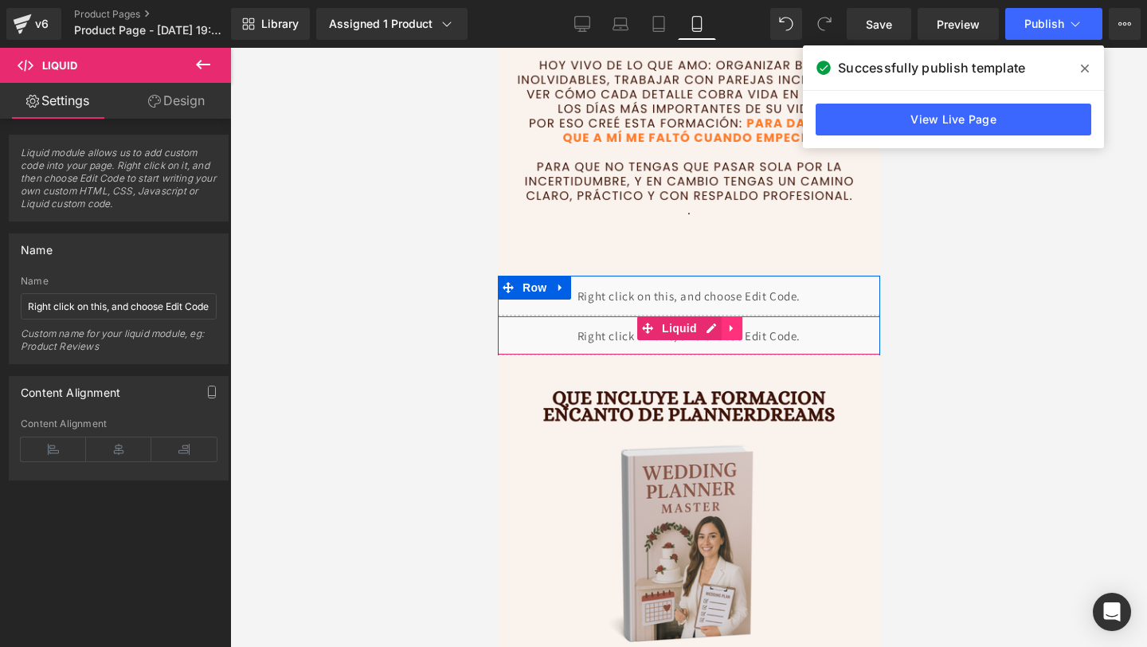
click at [734, 323] on icon at bounding box center [731, 328] width 11 height 12
click at [745, 327] on icon at bounding box center [741, 328] width 11 height 11
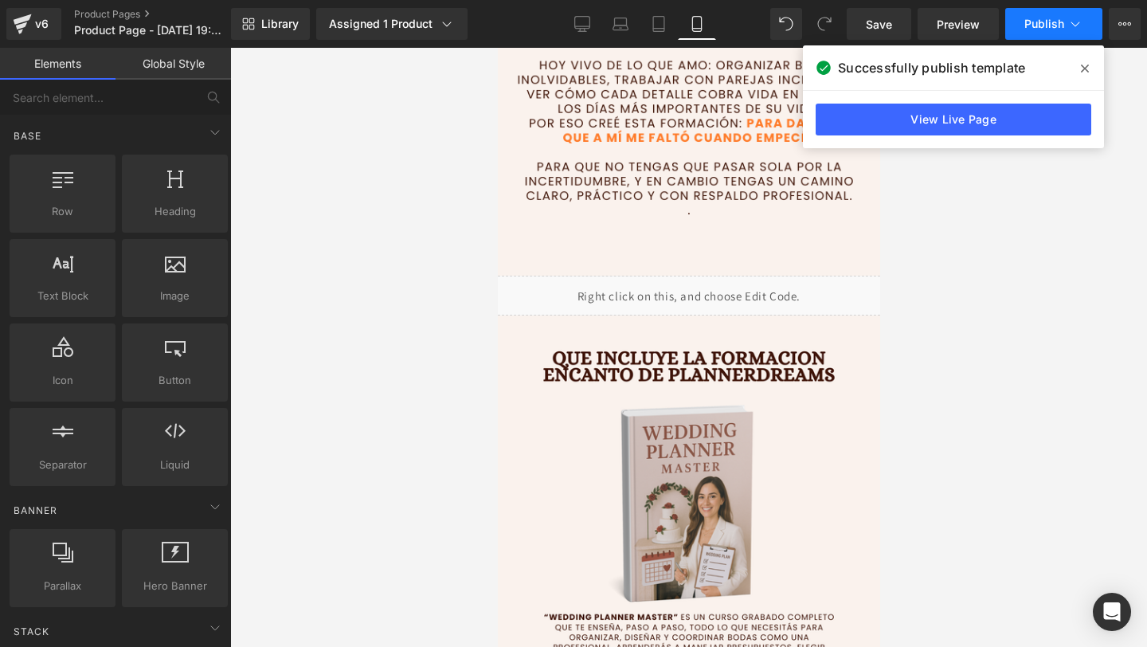
click at [1035, 28] on span "Publish" at bounding box center [1044, 24] width 40 height 13
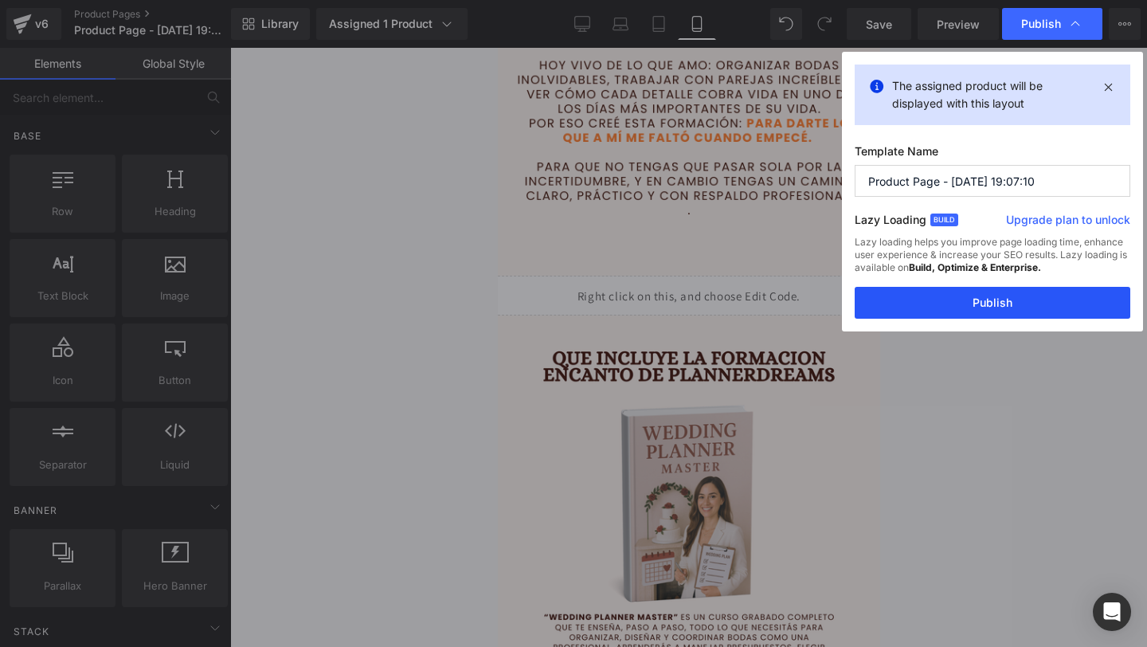
click at [934, 300] on button "Publish" at bounding box center [993, 303] width 276 height 32
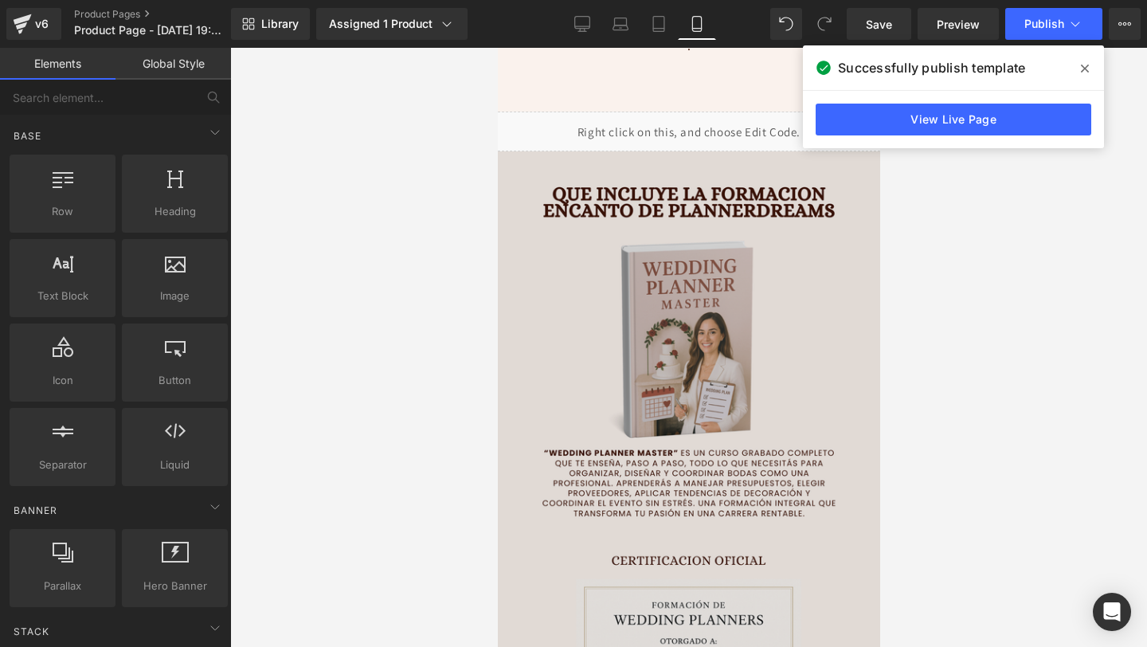
scroll to position [2741, 0]
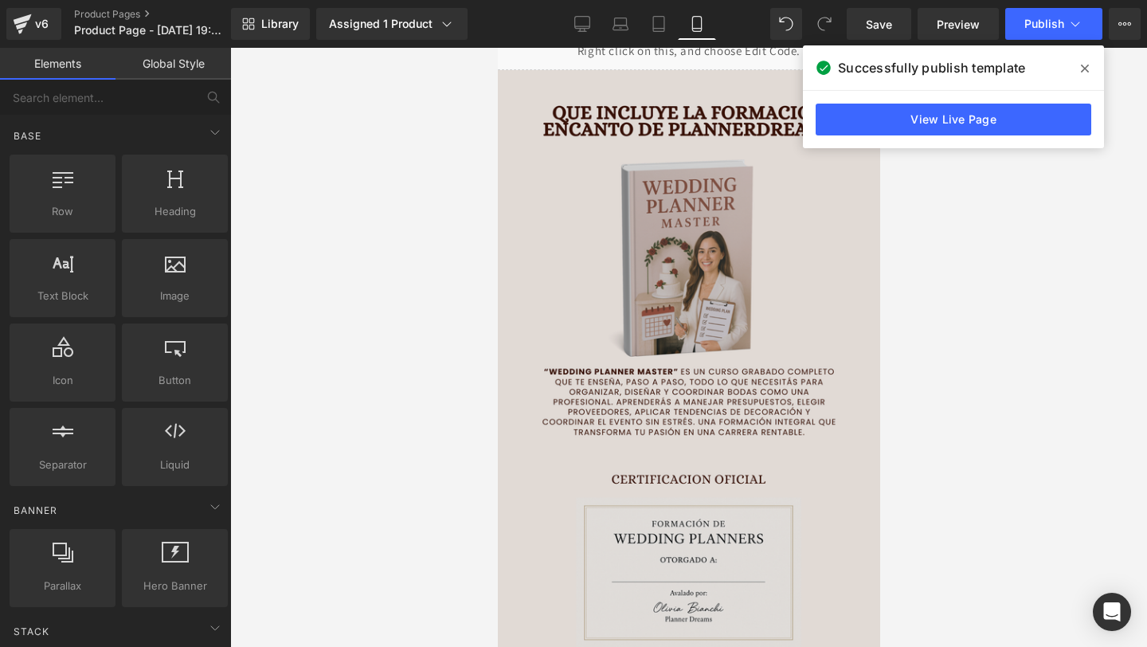
click at [616, 365] on img at bounding box center [688, 375] width 390 height 610
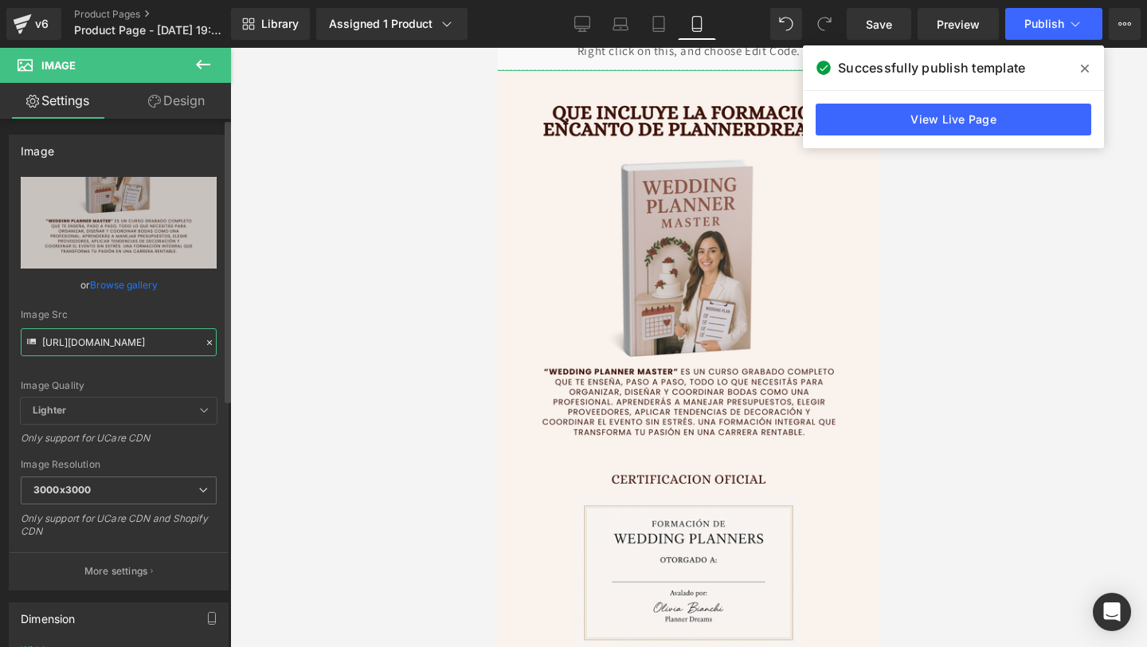
click at [109, 343] on input "[URL][DOMAIN_NAME]" at bounding box center [119, 342] width 196 height 28
paste input "J0bdf9MJ"
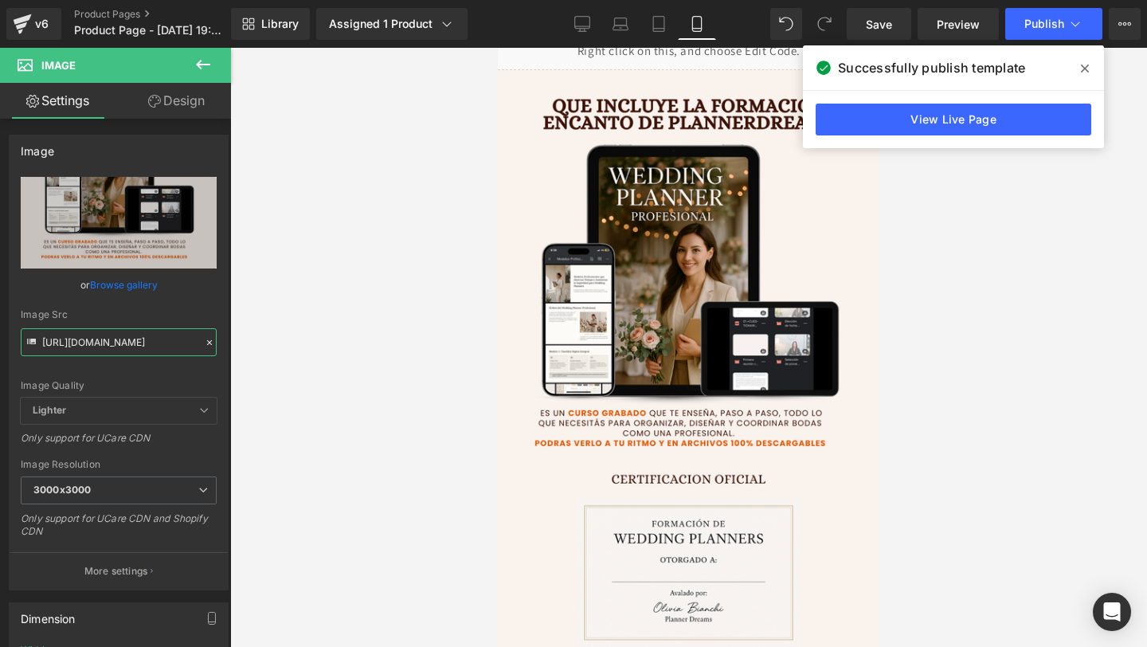
type input "[URL][DOMAIN_NAME]"
click at [1091, 68] on span at bounding box center [1084, 68] width 25 height 25
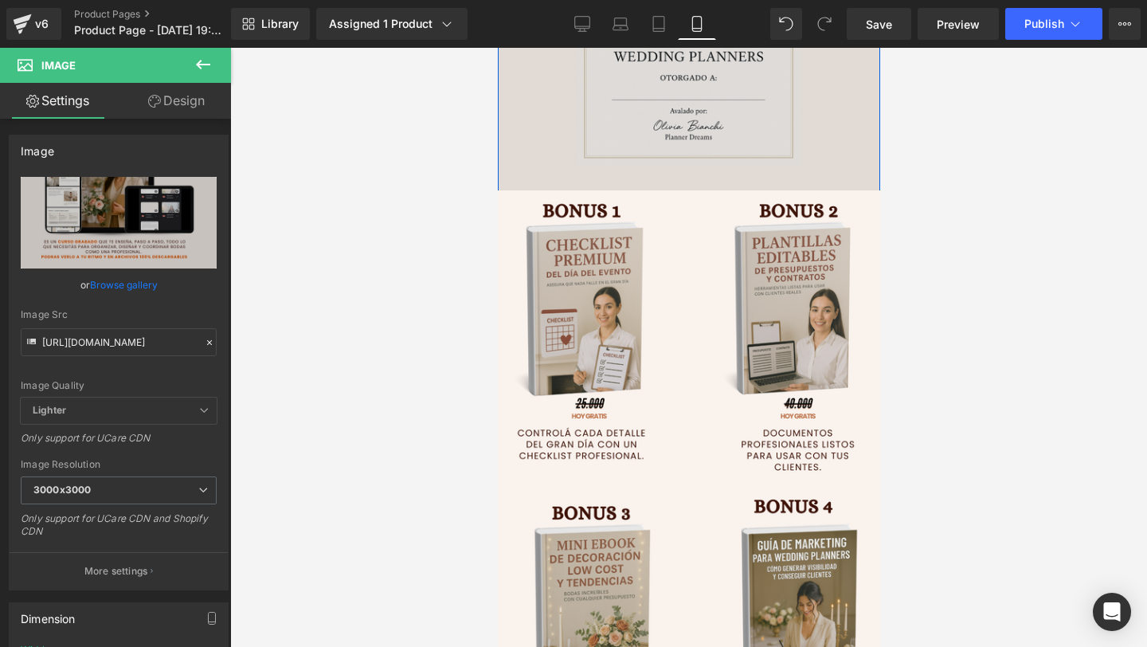
scroll to position [3252, 0]
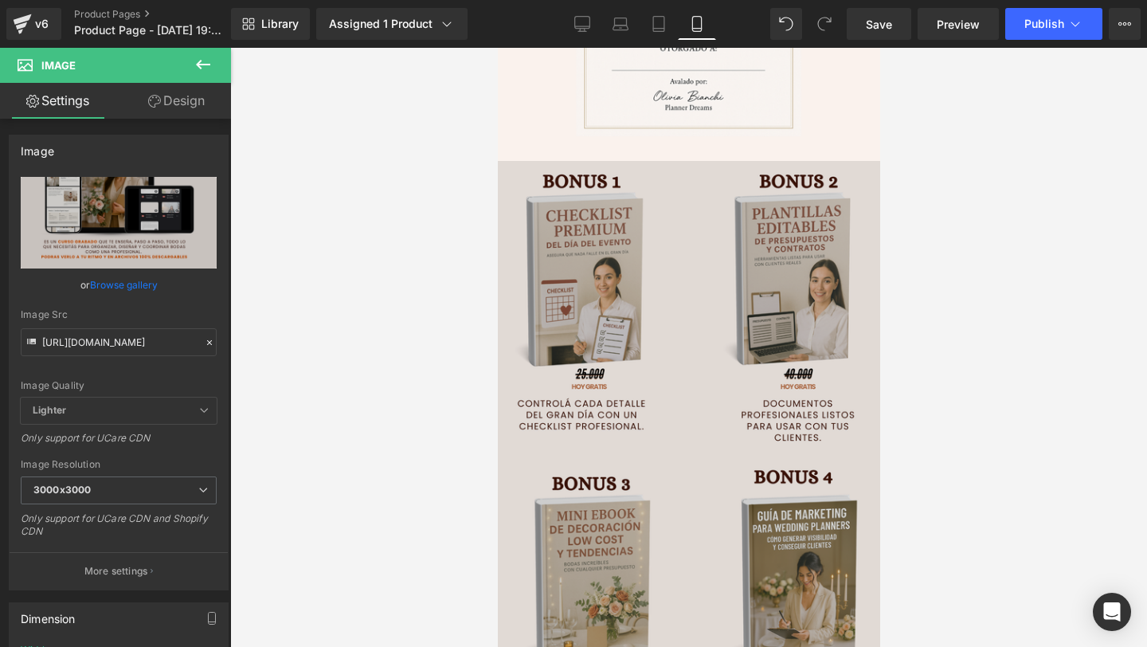
click at [680, 380] on img at bounding box center [688, 466] width 390 height 610
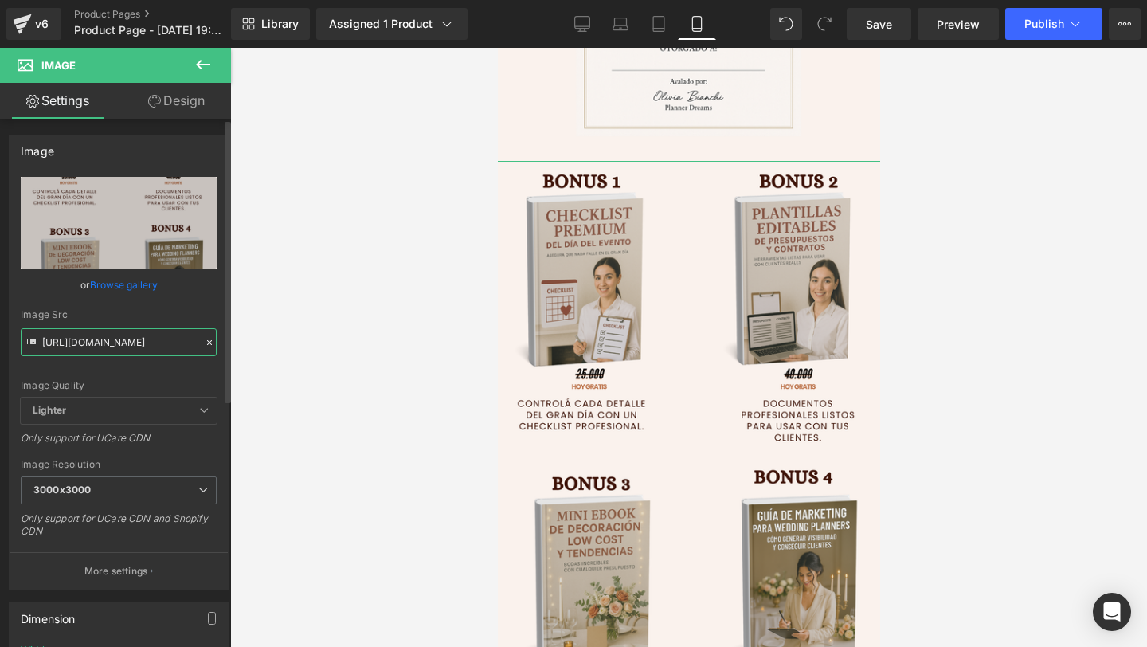
click at [171, 341] on input "[URL][DOMAIN_NAME]" at bounding box center [119, 342] width 196 height 28
paste input "v89jx6fB"
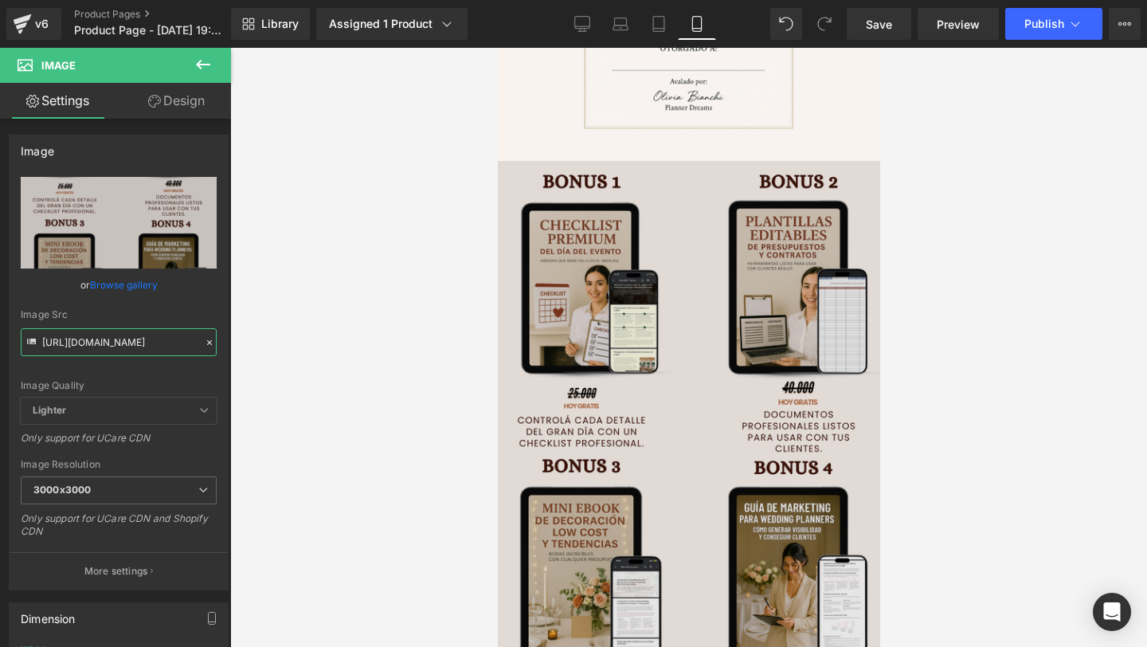
type input "[URL][DOMAIN_NAME]"
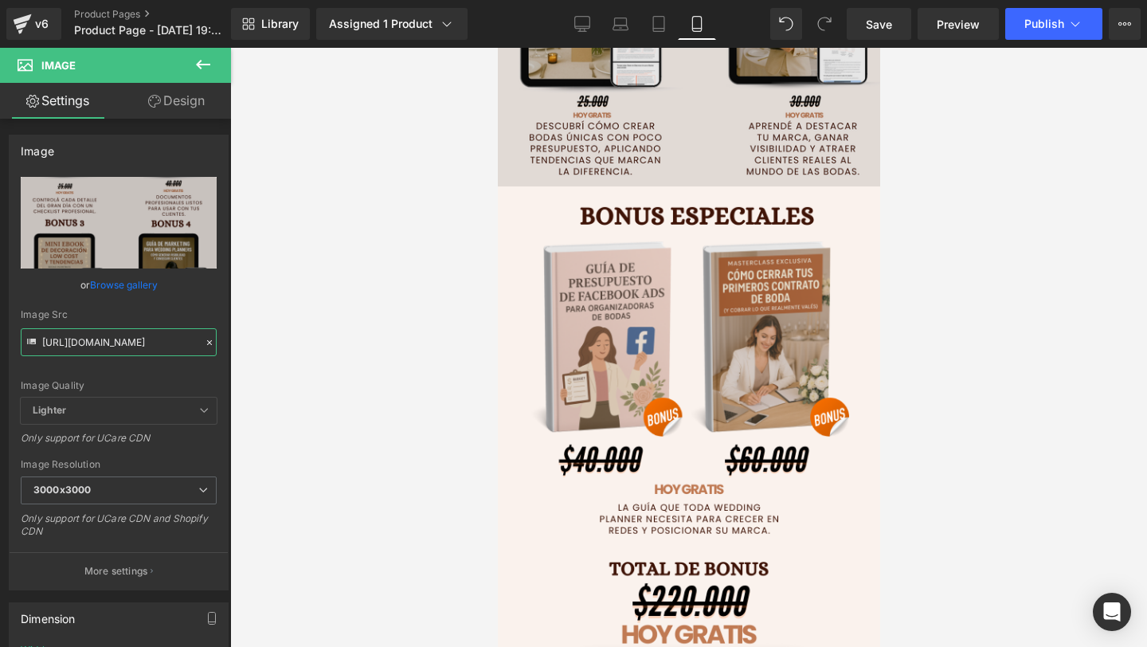
scroll to position [3853, 0]
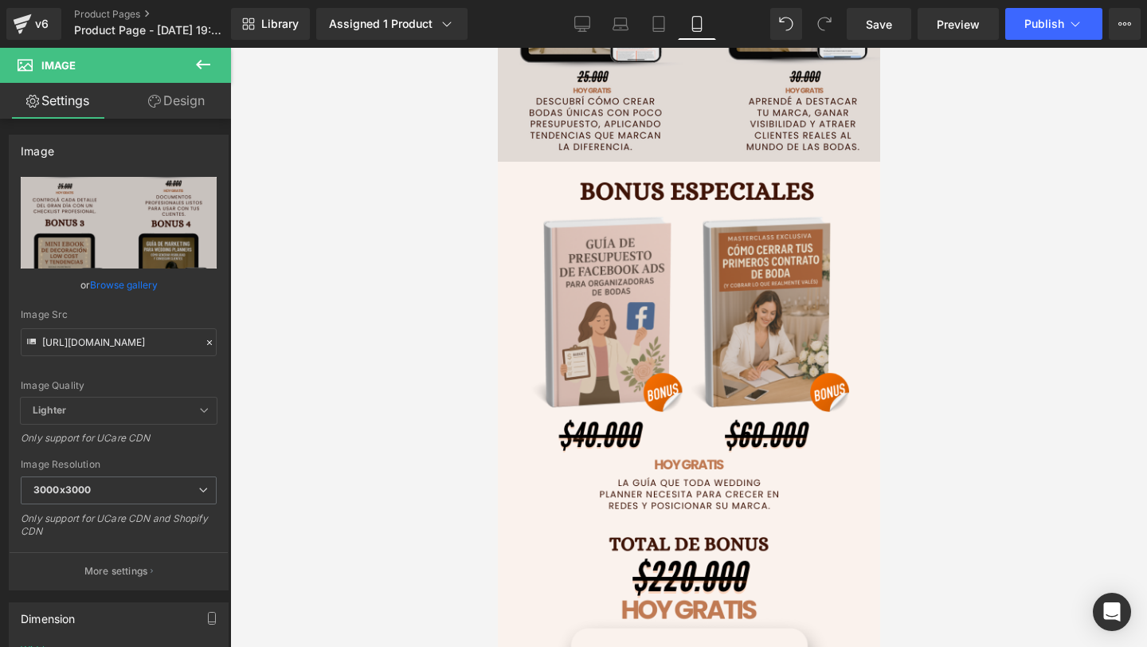
click at [698, 435] on img at bounding box center [688, 467] width 390 height 610
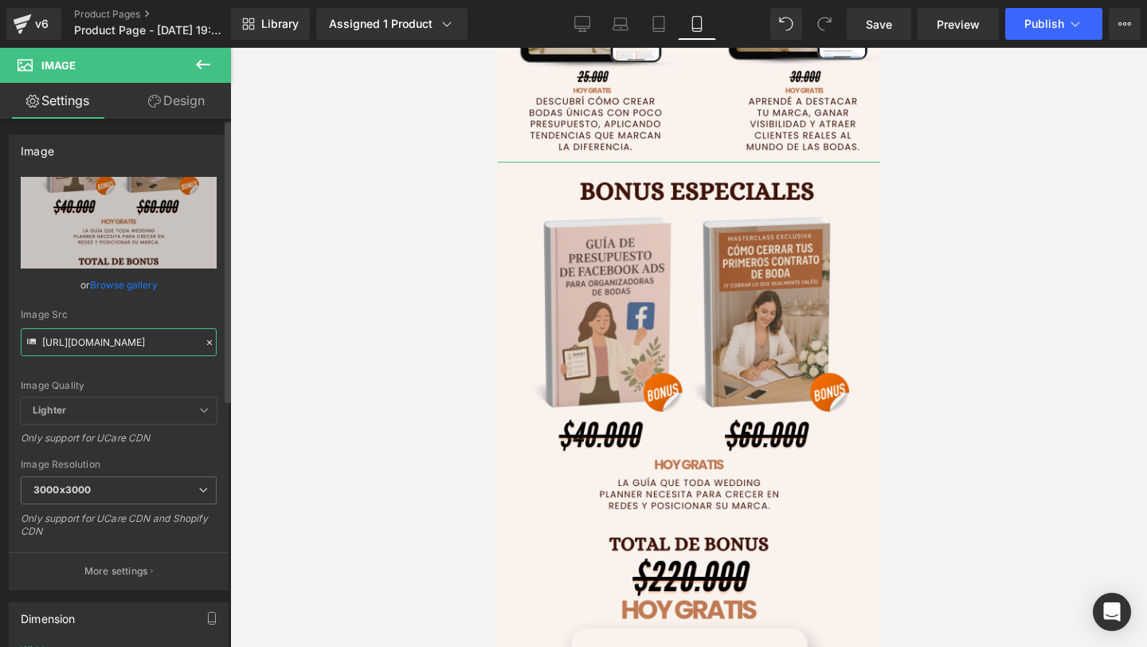
click at [95, 335] on input "[URL][DOMAIN_NAME]" at bounding box center [119, 342] width 196 height 28
click at [96, 335] on input "[URL][DOMAIN_NAME]" at bounding box center [119, 342] width 196 height 28
paste input "yxqbrV4s/10"
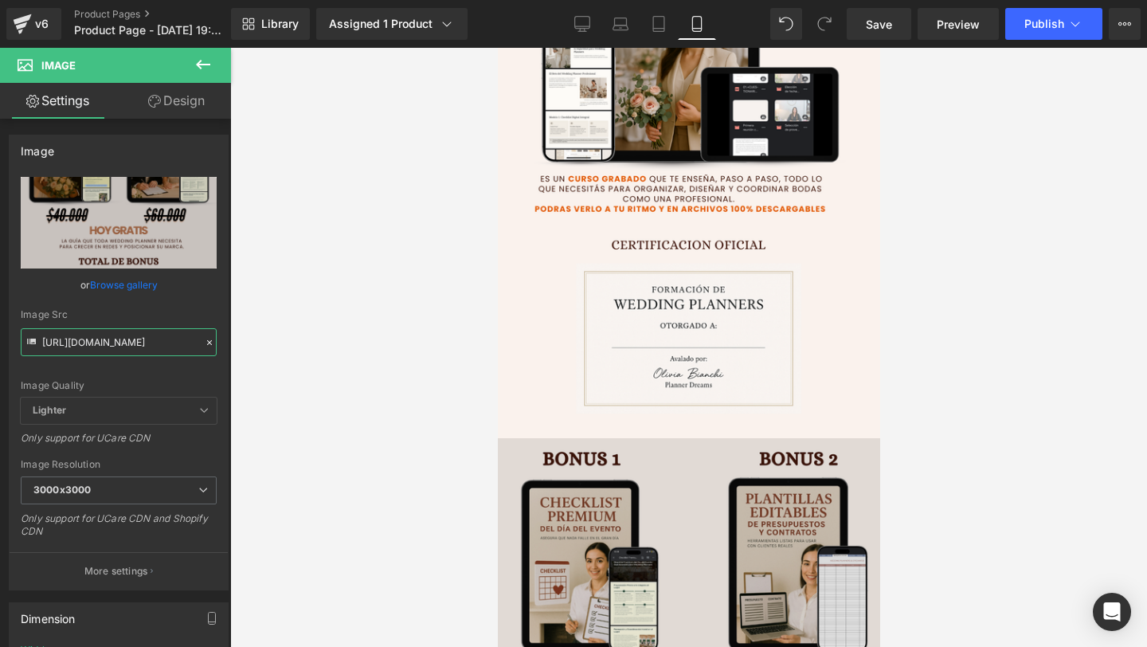
scroll to position [2974, 0]
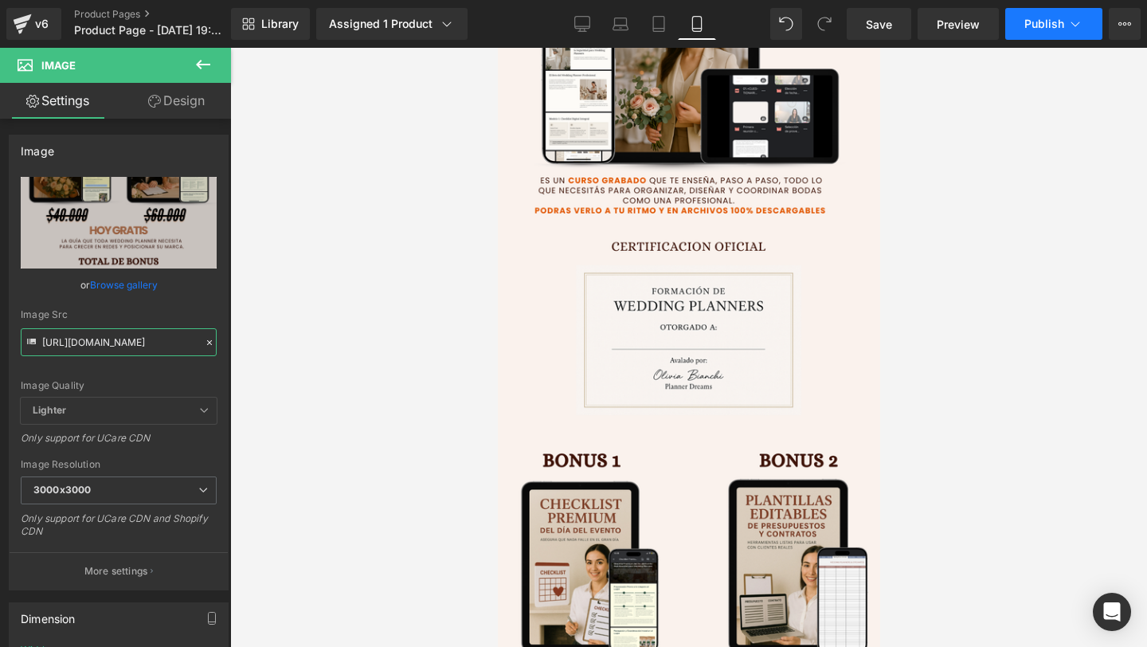
type input "[URL][DOMAIN_NAME]"
click at [1048, 18] on span "Publish" at bounding box center [1044, 24] width 40 height 13
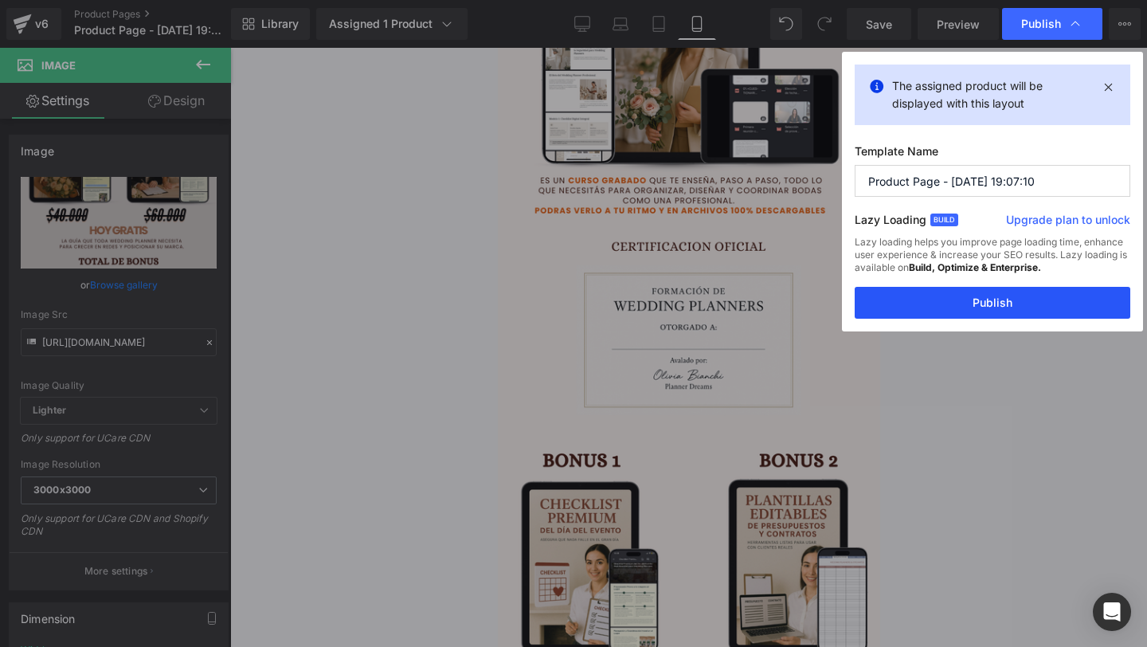
click at [934, 307] on button "Publish" at bounding box center [993, 303] width 276 height 32
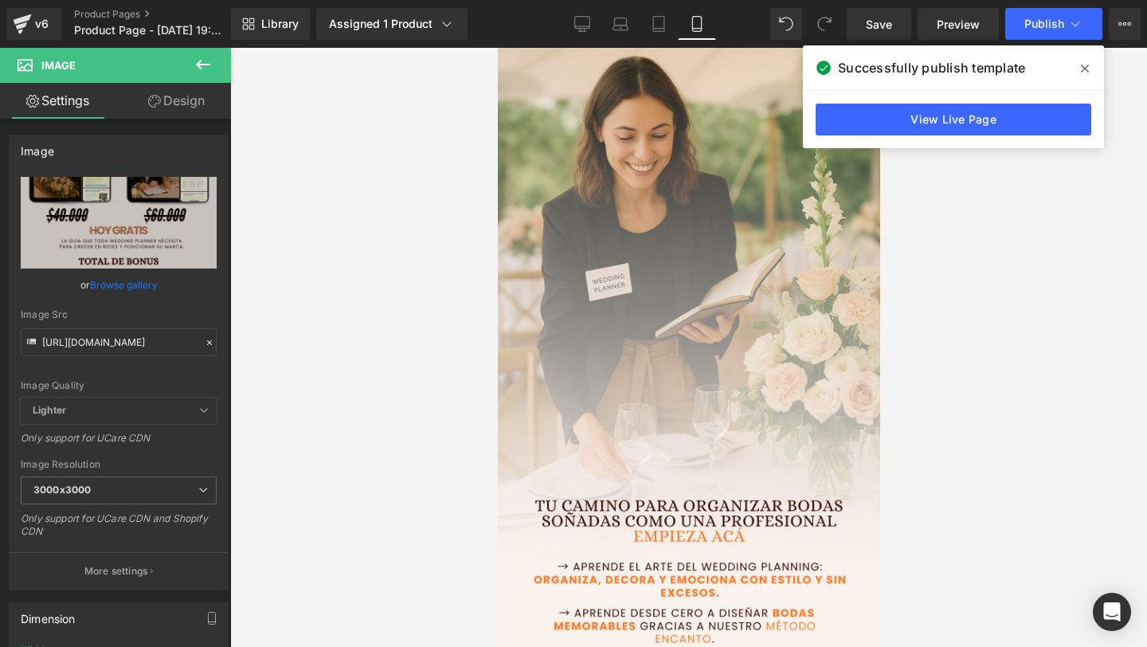
click at [1083, 74] on icon at bounding box center [1085, 68] width 8 height 13
